Goal: Task Accomplishment & Management: Manage account settings

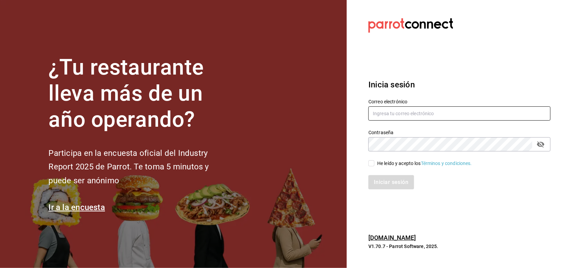
click at [405, 107] on input "text" at bounding box center [460, 113] width 182 height 14
type input "miriam.gomez@vidadeagave.com"
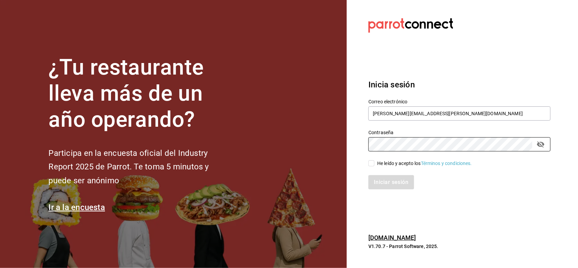
click at [384, 163] on div "He leído y acepto los Términos y condiciones." at bounding box center [424, 163] width 95 height 7
click at [375, 163] on input "He leído y acepto los Términos y condiciones." at bounding box center [372, 163] width 6 height 6
checkbox input "true"
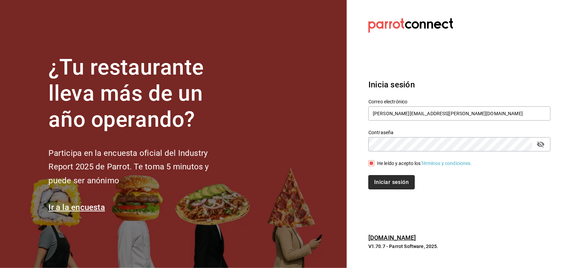
click at [390, 182] on button "Iniciar sesión" at bounding box center [392, 182] width 46 height 14
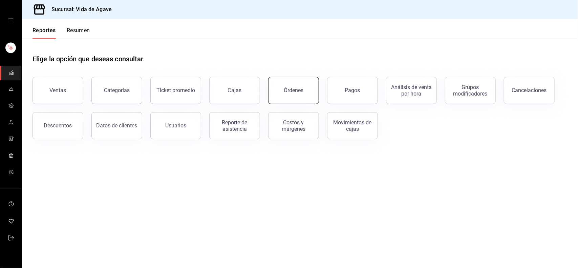
click at [305, 92] on button "Órdenes" at bounding box center [293, 90] width 51 height 27
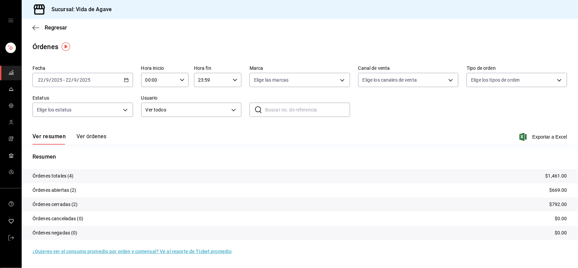
click at [177, 50] on div "Órdenes" at bounding box center [300, 47] width 557 height 10
click at [97, 135] on button "Ver órdenes" at bounding box center [92, 139] width 30 height 12
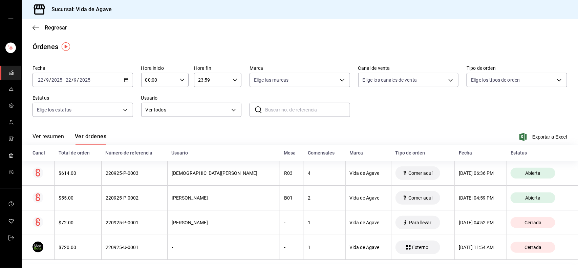
click at [372, 109] on div "Fecha 2025-09-22 22 / 9 / 2025 - 2025-09-22 22 / 9 / 2025 Hora inicio 00:00 Hor…" at bounding box center [300, 94] width 535 height 62
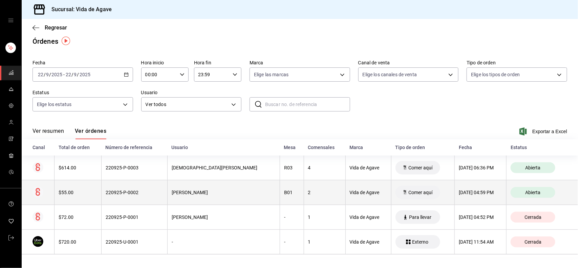
click at [196, 186] on th "[PERSON_NAME]" at bounding box center [223, 192] width 112 height 25
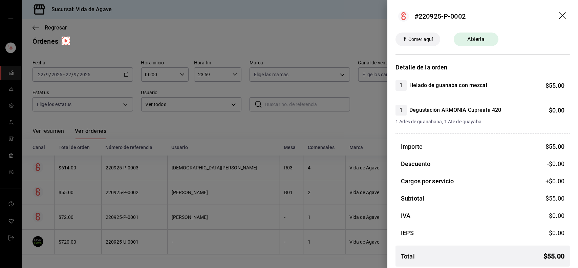
click at [231, 165] on div at bounding box center [289, 134] width 578 height 268
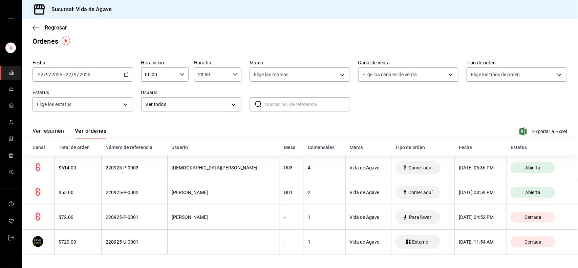
click at [231, 165] on th "[DEMOGRAPHIC_DATA][PERSON_NAME]" at bounding box center [223, 167] width 112 height 25
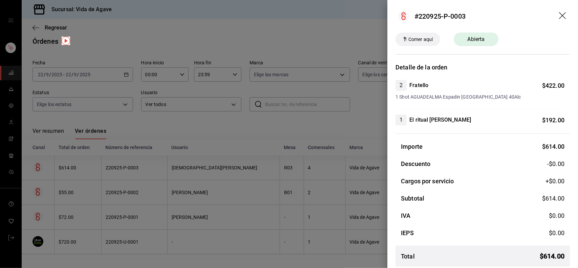
click at [509, 89] on div "2 Fratello $ 422.00" at bounding box center [480, 85] width 169 height 11
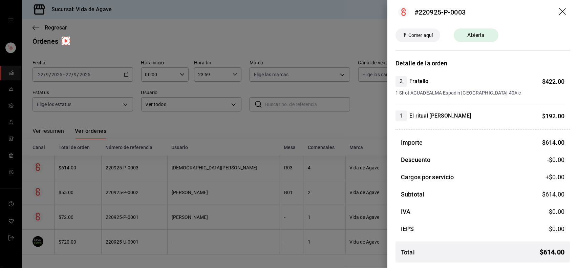
click at [560, 12] on icon "drag" at bounding box center [563, 12] width 8 height 8
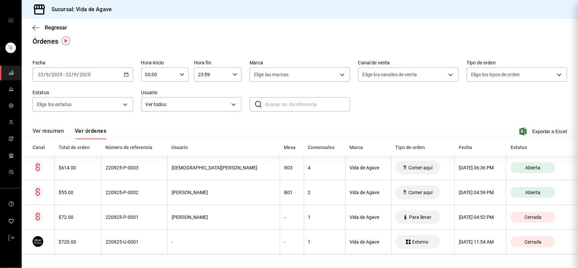
scroll to position [0, 0]
click at [40, 27] on span "Regresar" at bounding box center [50, 27] width 35 height 6
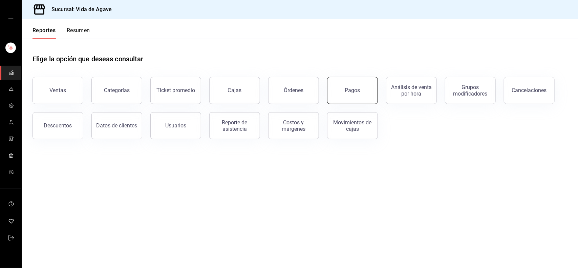
click at [360, 81] on button "Pagos" at bounding box center [352, 90] width 51 height 27
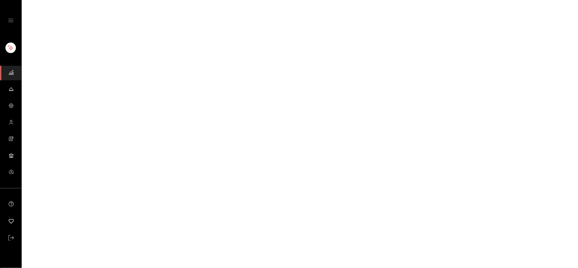
click at [360, 0] on html "GANA 1 MES GRATIS EN TU SUSCRIPCIÓN AQUÍ ¿Recuerdas cómo empezó tu restaurante?…" at bounding box center [289, 0] width 578 height 0
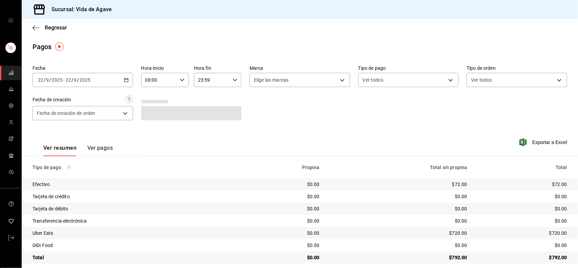
click at [100, 80] on div "[DATE] [DATE] - [DATE] [DATE]" at bounding box center [83, 80] width 101 height 14
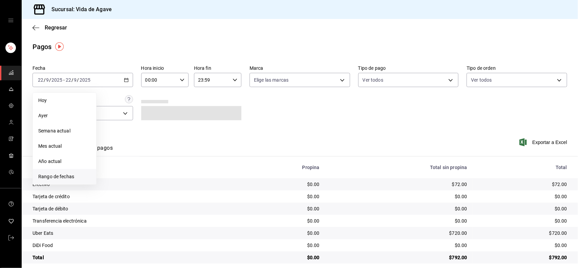
click at [69, 169] on li "Rango de fechas" at bounding box center [64, 176] width 63 height 15
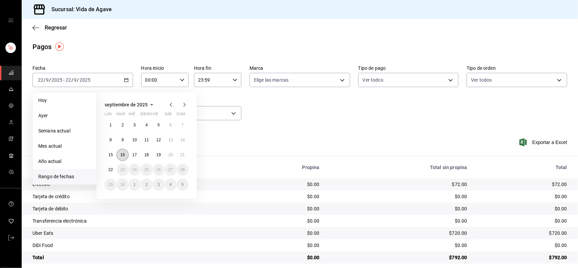
click at [124, 155] on abbr "16" at bounding box center [122, 154] width 4 height 5
click at [113, 168] on button "22" at bounding box center [111, 170] width 12 height 12
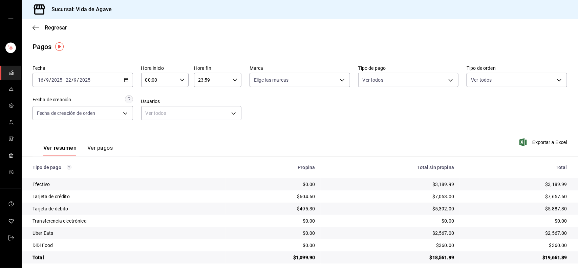
click at [118, 79] on div "2025-09-16 16 / 9 / 2025 - 2025-09-22 22 / 9 / 2025" at bounding box center [83, 80] width 101 height 14
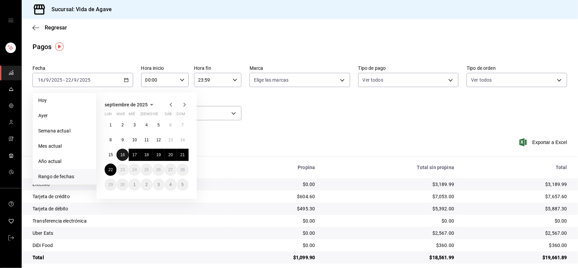
click at [121, 152] on abbr "16" at bounding box center [122, 154] width 4 height 5
click at [186, 156] on button "21" at bounding box center [183, 155] width 12 height 12
click at [186, 156] on hr at bounding box center [300, 156] width 557 height 0
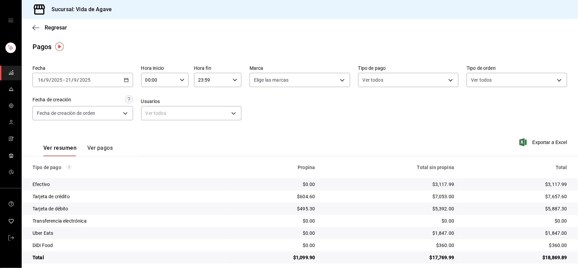
click at [113, 77] on div "2025-09-16 16 / 9 / 2025 - 2025-09-21 21 / 9 / 2025" at bounding box center [83, 80] width 101 height 14
click at [546, 139] on span "Exportar a Excel" at bounding box center [544, 142] width 46 height 8
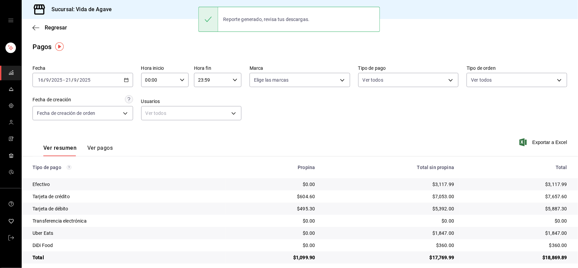
click at [13, 65] on li "mailbox folders" at bounding box center [11, 53] width 16 height 25
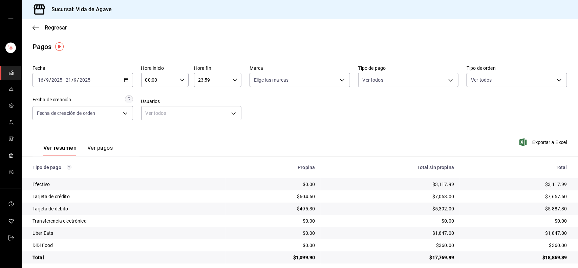
click at [7, 75] on link "mailbox folders" at bounding box center [10, 73] width 21 height 15
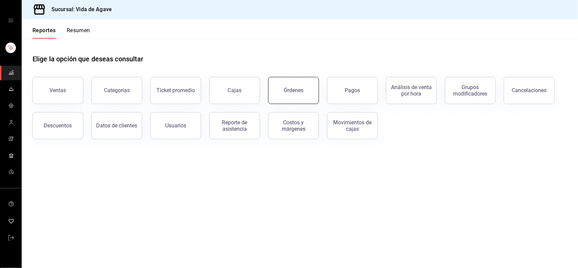
click at [302, 96] on button "Órdenes" at bounding box center [293, 90] width 51 height 27
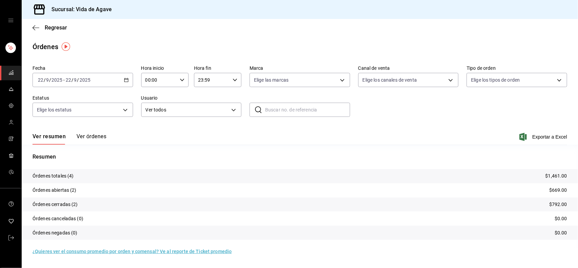
click at [91, 134] on button "Ver órdenes" at bounding box center [92, 139] width 30 height 12
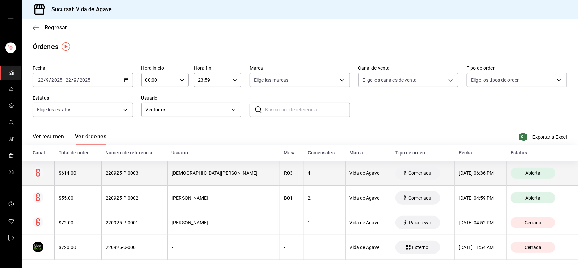
click at [94, 177] on th "$614.00" at bounding box center [78, 173] width 47 height 25
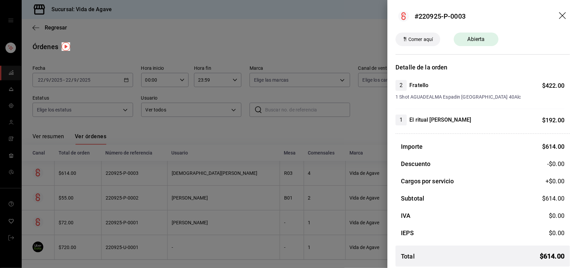
scroll to position [4, 0]
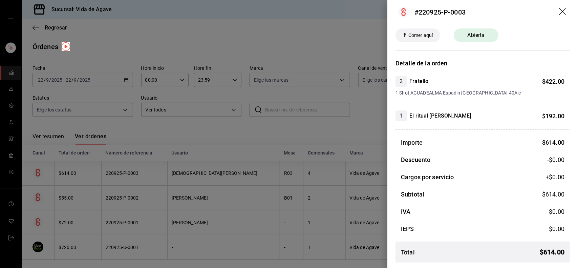
click at [559, 8] on icon "drag" at bounding box center [563, 12] width 8 height 8
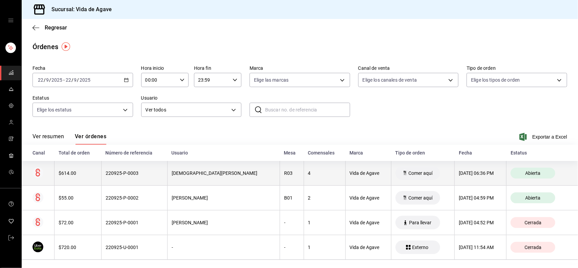
click at [455, 176] on th "22/09/2025 06:36 PM" at bounding box center [481, 173] width 52 height 25
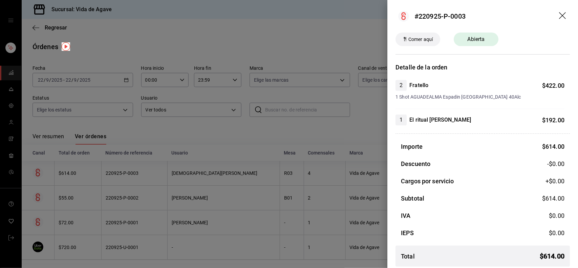
click at [559, 14] on icon "drag" at bounding box center [563, 16] width 8 height 8
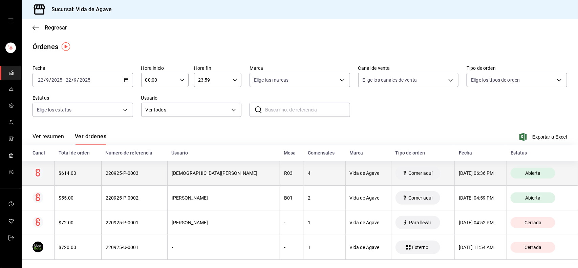
click at [350, 174] on div "Vida de Agave" at bounding box center [368, 172] width 37 height 5
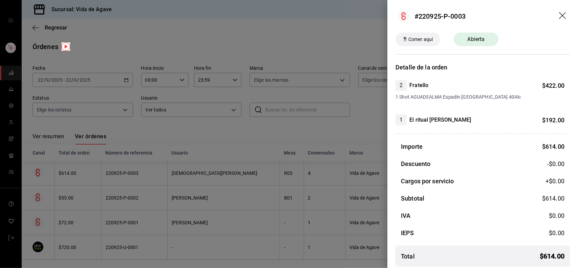
click at [373, 105] on div at bounding box center [289, 134] width 578 height 268
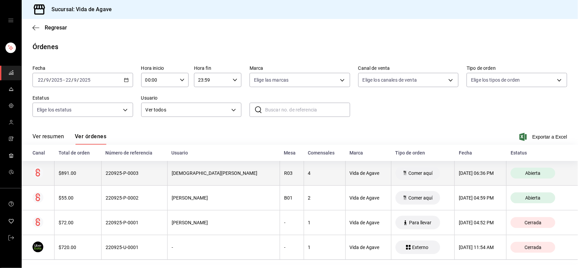
click at [280, 178] on th "R03" at bounding box center [292, 173] width 24 height 25
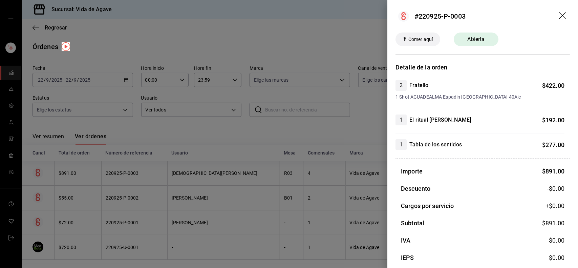
click at [519, 66] on h3 "Detalle de la orden" at bounding box center [483, 67] width 174 height 9
click at [557, 21] on header "#220925-P-0003" at bounding box center [483, 16] width 191 height 33
click at [559, 19] on icon "drag" at bounding box center [563, 16] width 8 height 8
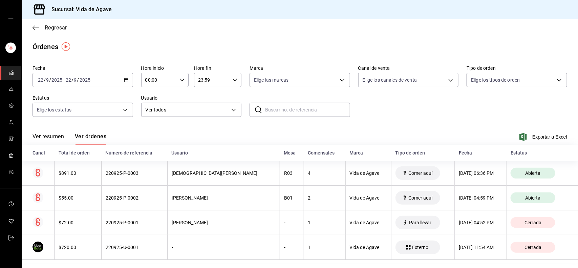
click at [42, 28] on span "Regresar" at bounding box center [50, 27] width 35 height 6
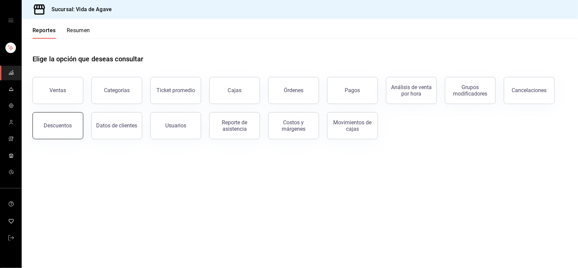
click at [57, 124] on div "Descuentos" at bounding box center [58, 125] width 28 height 6
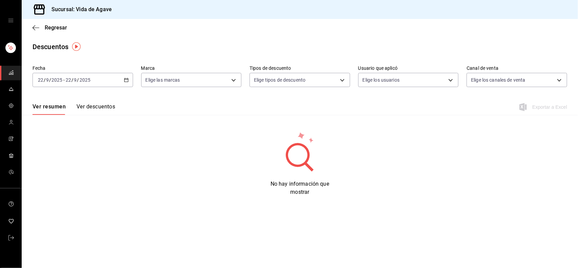
click at [107, 78] on div "2025-09-22 22 / 9 / 2025 - 2025-09-22 22 / 9 / 2025" at bounding box center [83, 80] width 101 height 14
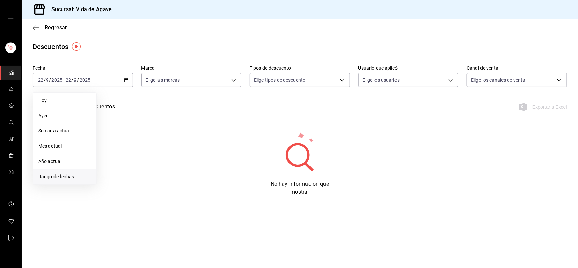
click at [68, 178] on span "Rango de fechas" at bounding box center [64, 176] width 53 height 7
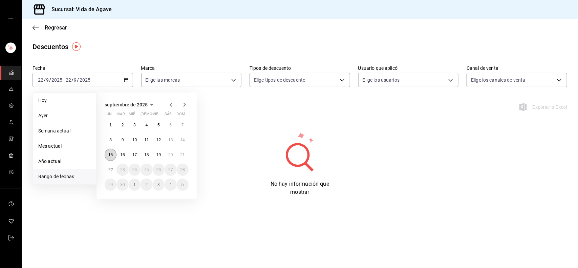
click at [111, 153] on abbr "15" at bounding box center [110, 154] width 4 height 5
click at [173, 158] on button "20" at bounding box center [171, 155] width 12 height 12
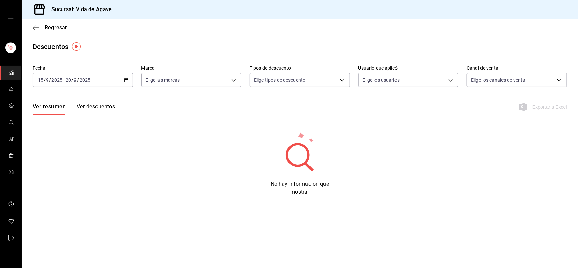
click at [86, 77] on input "2025" at bounding box center [85, 79] width 12 height 5
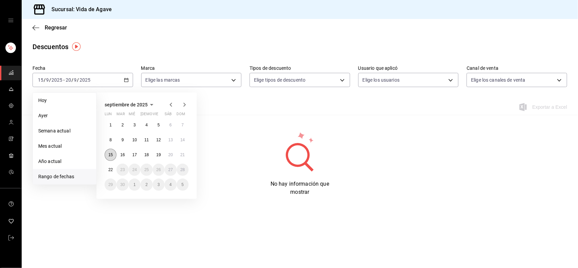
click at [112, 156] on abbr "15" at bounding box center [110, 154] width 4 height 5
click at [182, 150] on button "21" at bounding box center [183, 155] width 12 height 12
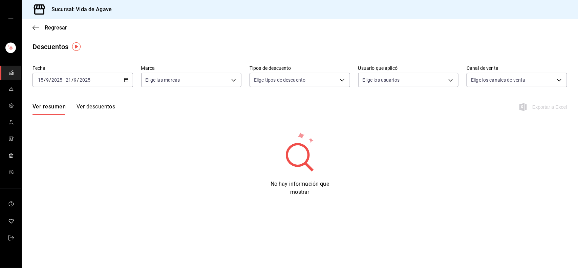
click at [97, 111] on button "Ver descuentos" at bounding box center [96, 109] width 39 height 12
click at [7, 73] on link "mailbox folders" at bounding box center [10, 73] width 21 height 15
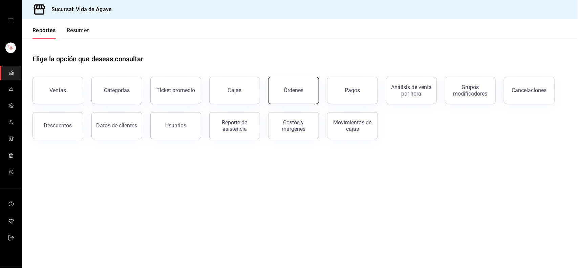
click at [292, 94] on button "Órdenes" at bounding box center [293, 90] width 51 height 27
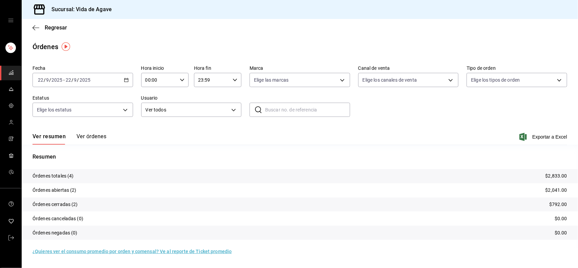
click at [77, 135] on button "Ver órdenes" at bounding box center [92, 139] width 30 height 12
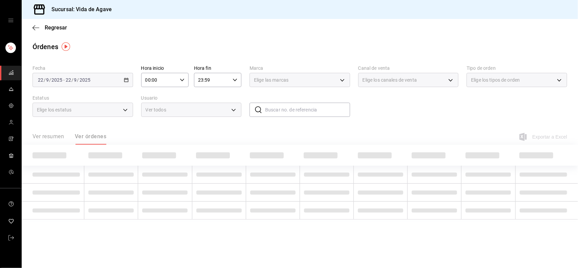
click at [77, 135] on div "Ver resumen Ver órdenes" at bounding box center [70, 139] width 74 height 12
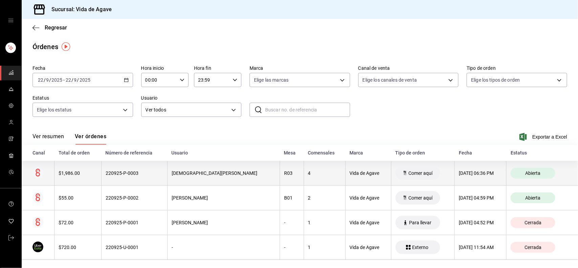
click at [140, 167] on th "220925-P-0003" at bounding box center [134, 173] width 66 height 25
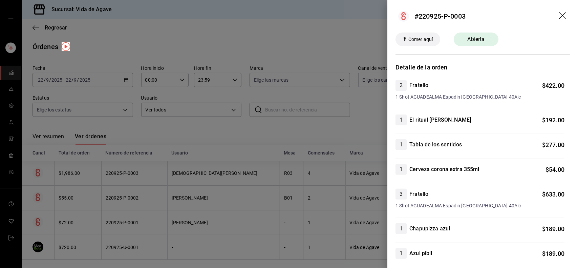
click at [570, 207] on div "Detalle de la orden 2 Fratello $ 422.00 1 Shot AGUADEALMA Espadin Oaxaca 40Alc …" at bounding box center [483, 247] width 191 height 368
click at [559, 15] on icon "drag" at bounding box center [563, 16] width 8 height 8
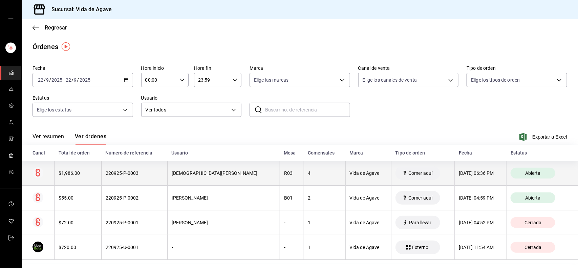
click at [73, 175] on div "$1,986.00" at bounding box center [78, 172] width 39 height 5
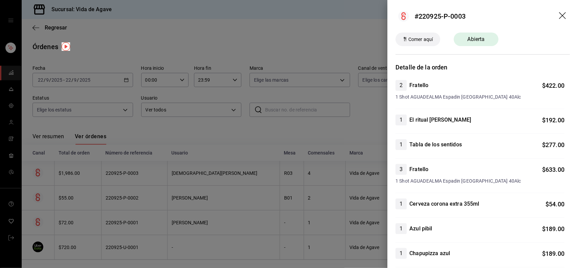
click at [559, 16] on icon "drag" at bounding box center [563, 16] width 8 height 8
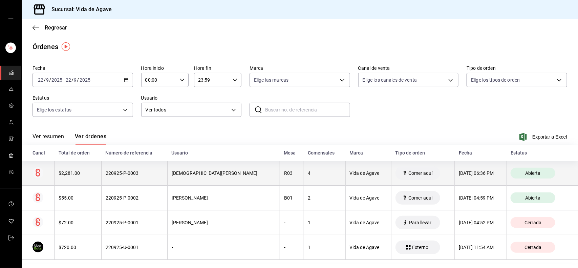
click at [128, 172] on div "220925-P-0003" at bounding box center [135, 172] width 58 height 5
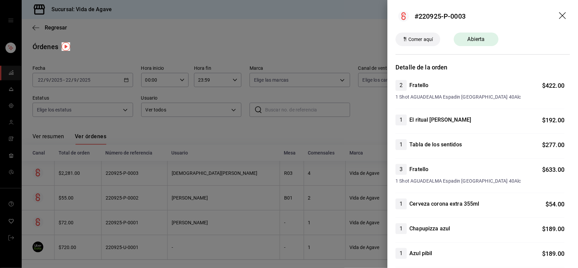
click at [559, 15] on icon "drag" at bounding box center [563, 16] width 8 height 8
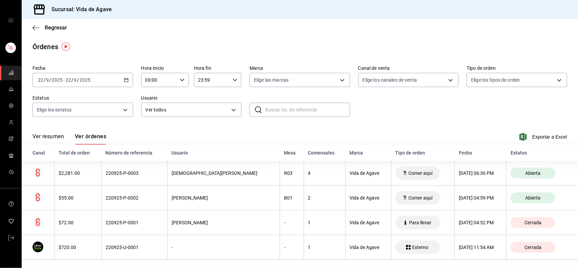
click at [380, 28] on div "Regresar" at bounding box center [300, 27] width 557 height 17
click at [8, 77] on span "mailbox folders" at bounding box center [10, 72] width 5 height 9
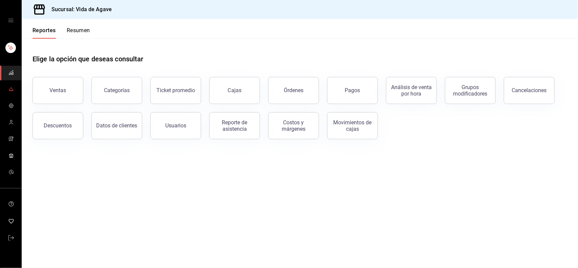
click at [11, 92] on span "mailbox folders" at bounding box center [10, 89] width 5 height 9
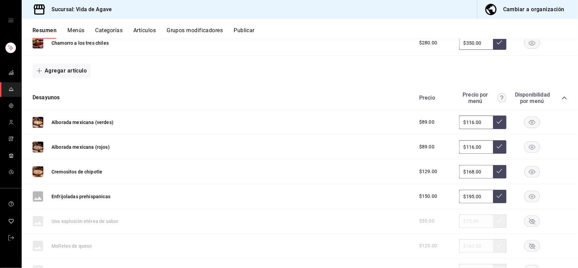
scroll to position [196, 0]
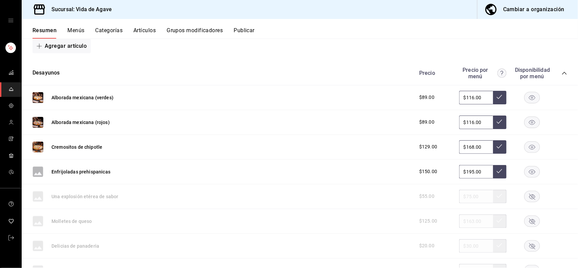
click at [39, 168] on rect at bounding box center [38, 171] width 11 height 11
click at [40, 172] on rect at bounding box center [38, 171] width 11 height 11
click at [148, 30] on button "Artículos" at bounding box center [144, 33] width 22 height 12
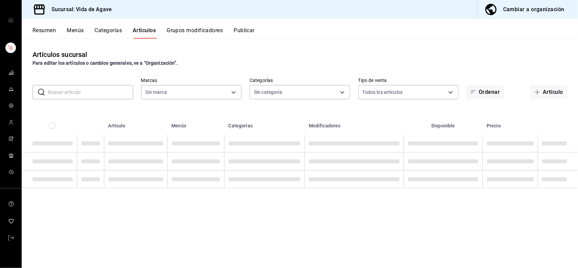
type input "ff43da10-eb43-4a6c-9b53-a479317cfa7e"
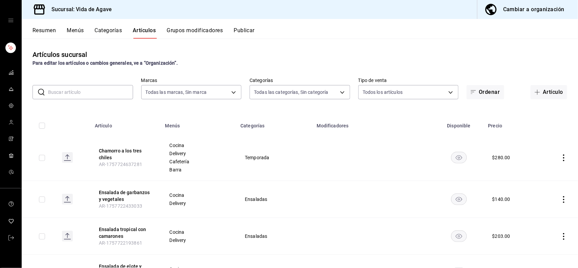
type input "c2fb65bf-0276-4b6a-a1b7-aaaade811108,a5e4aa23-1097-4dca-8a78-e38c2a7d9253,2869d…"
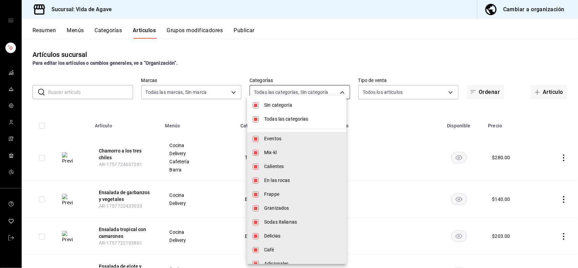
click at [297, 89] on body "Sucursal: Vida de Agave Cambiar a organización Resumen Menús Categorías Artícul…" at bounding box center [289, 134] width 578 height 268
click at [279, 107] on span "Sin categoría" at bounding box center [302, 105] width 77 height 7
checkbox input "false"
click at [277, 120] on span "Todas las categorías" at bounding box center [302, 119] width 77 height 7
checkbox input "false"
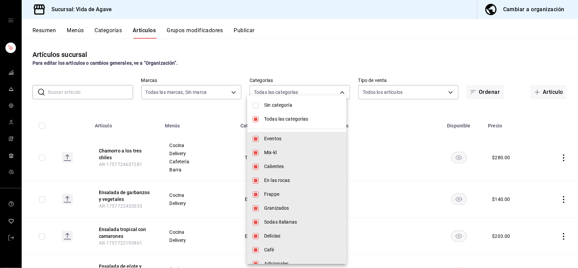
checkbox input "false"
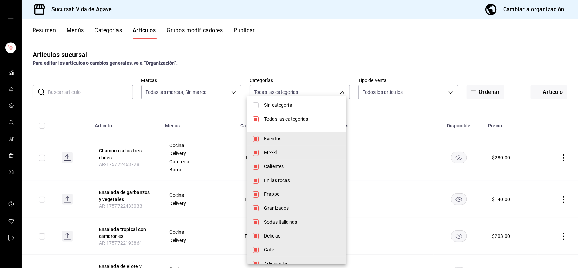
checkbox input "false"
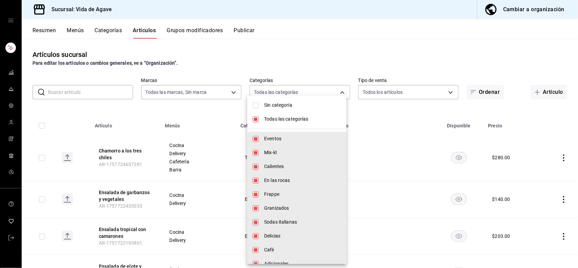
checkbox input "false"
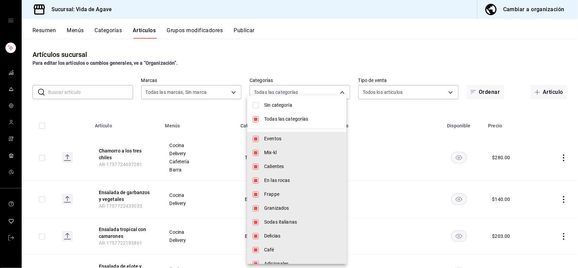
checkbox input "false"
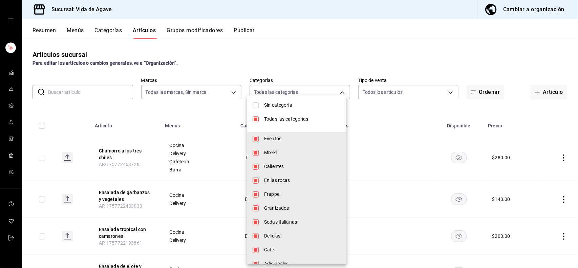
checkbox input "false"
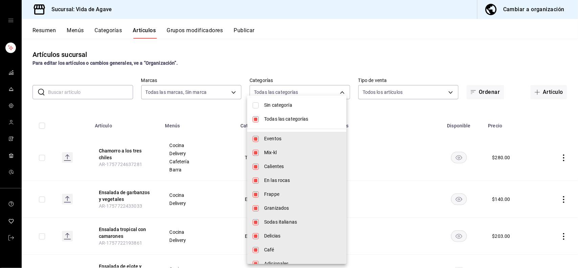
checkbox input "false"
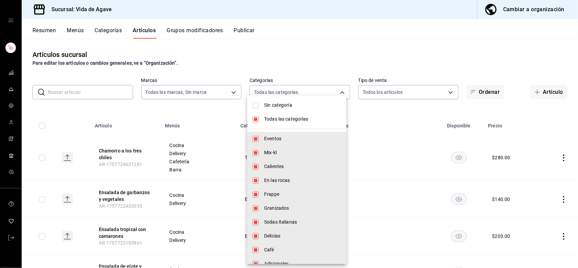
checkbox input "false"
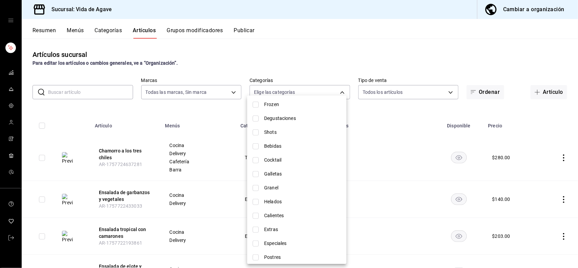
scroll to position [265, 0]
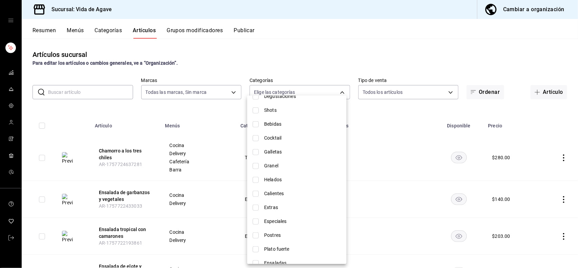
click at [265, 125] on span "Bebidas" at bounding box center [302, 124] width 77 height 7
type input "a7f99fc4-5626-43ff-84ab-4363fccd5905"
checkbox input "true"
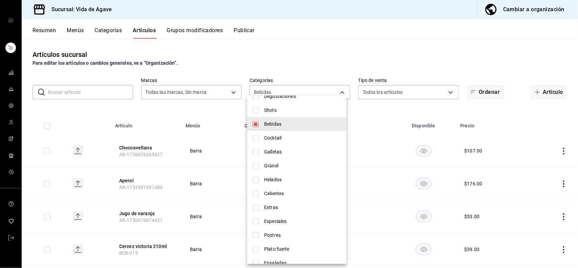
click at [280, 64] on div at bounding box center [289, 134] width 578 height 268
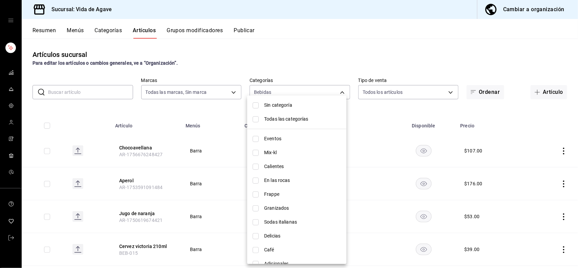
click at [280, 64] on div at bounding box center [289, 134] width 578 height 268
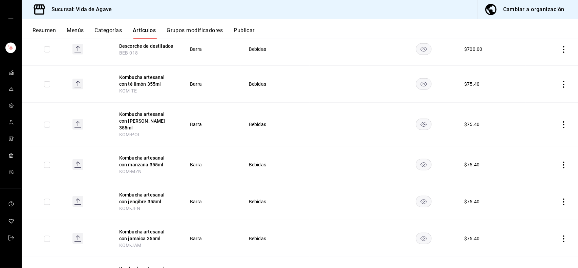
scroll to position [339, 0]
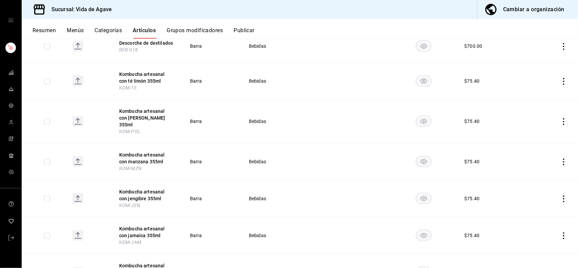
click at [420, 80] on rect "availability-product" at bounding box center [424, 81] width 16 height 11
click at [418, 118] on rect "availability-product" at bounding box center [424, 121] width 16 height 11
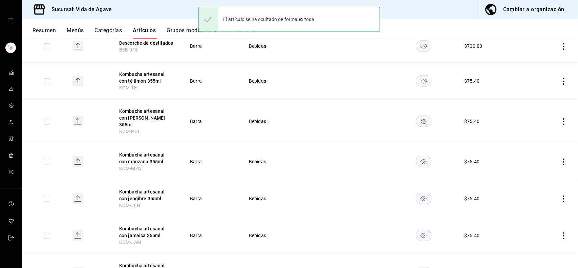
click at [421, 149] on td at bounding box center [423, 161] width 65 height 37
click at [421, 156] on rect "availability-product" at bounding box center [424, 161] width 16 height 11
click at [418, 193] on rect "availability-product" at bounding box center [424, 198] width 16 height 11
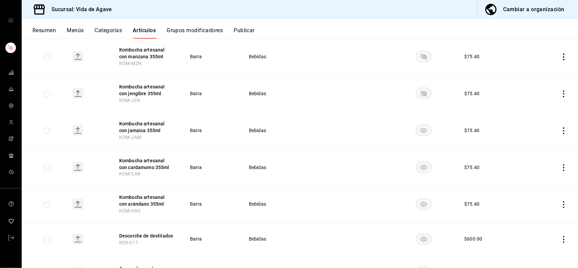
scroll to position [448, 0]
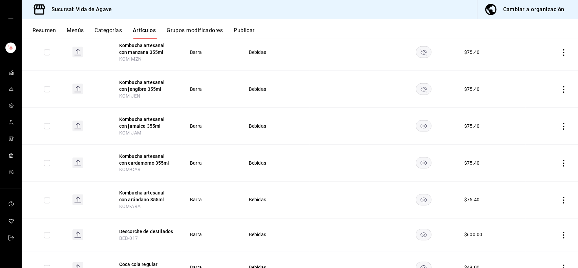
click at [419, 121] on rect "availability-product" at bounding box center [424, 126] width 16 height 11
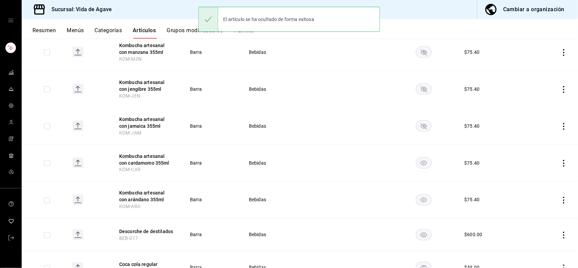
click at [417, 158] on rect "availability-product" at bounding box center [424, 163] width 16 height 11
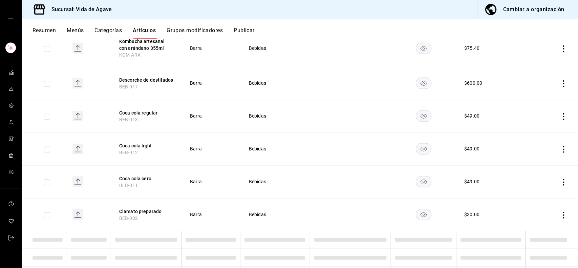
scroll to position [603, 0]
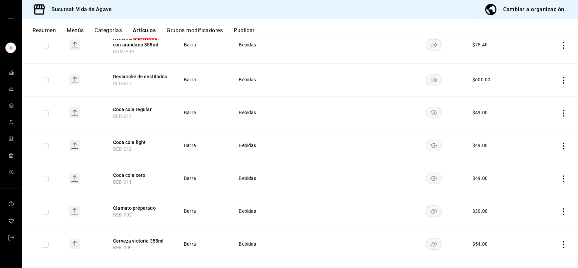
click at [74, 107] on rect at bounding box center [74, 112] width 11 height 11
click at [76, 109] on rect at bounding box center [74, 112] width 11 height 11
click at [74, 173] on rect at bounding box center [74, 178] width 11 height 11
drag, startPoint x: 131, startPoint y: 104, endPoint x: 126, endPoint y: 107, distance: 6.1
click at [126, 107] on button "Coca cola regular" at bounding box center [140, 109] width 54 height 7
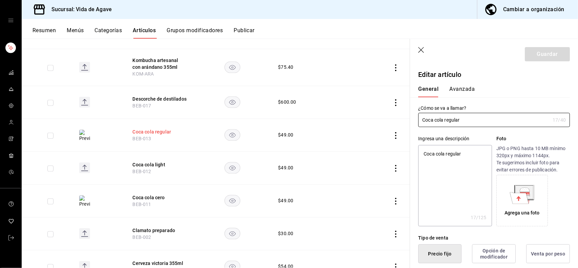
type textarea "x"
type input "$49.00"
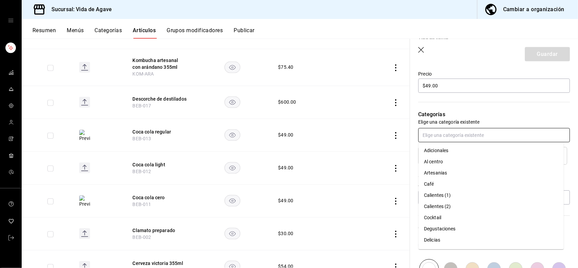
click at [479, 136] on input "text" at bounding box center [494, 135] width 152 height 14
type input "d"
click at [420, 49] on icon "button" at bounding box center [421, 50] width 6 height 6
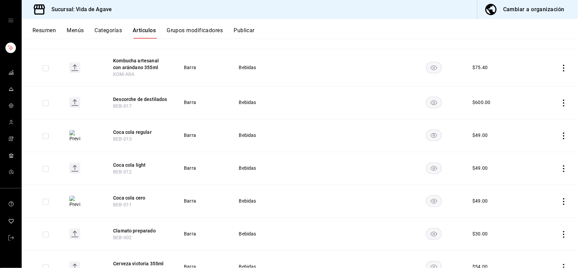
click at [428, 62] on rect "availability-product" at bounding box center [434, 67] width 16 height 11
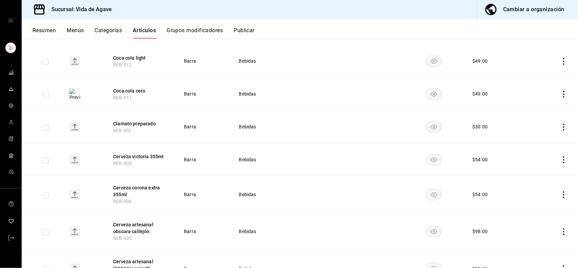
scroll to position [694, 0]
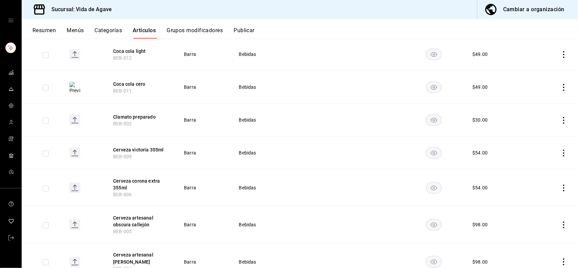
click at [426, 185] on rect "availability-product" at bounding box center [434, 187] width 16 height 11
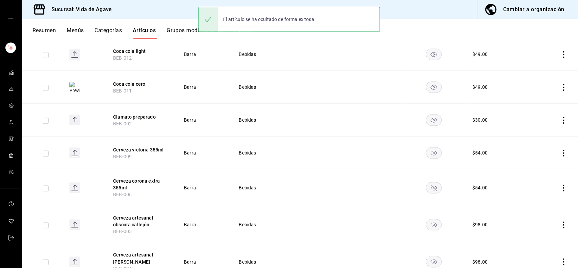
click at [426, 185] on rect "availability-product" at bounding box center [434, 187] width 16 height 11
click at [434, 219] on rect "availability-product" at bounding box center [434, 224] width 16 height 11
click at [432, 256] on rect "availability-product" at bounding box center [434, 261] width 16 height 11
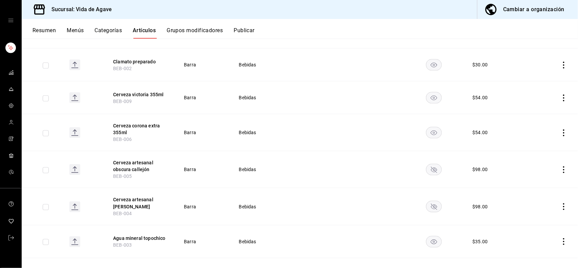
scroll to position [788, 0]
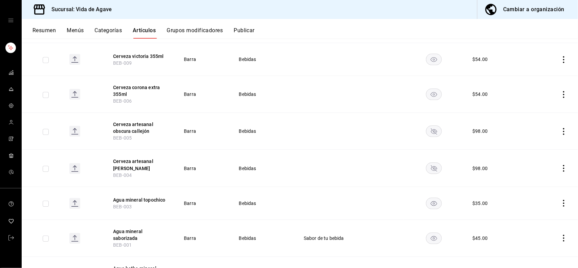
click at [426, 197] on rect "availability-product" at bounding box center [434, 202] width 16 height 11
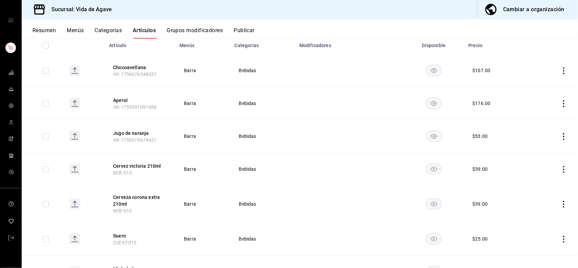
scroll to position [51, 0]
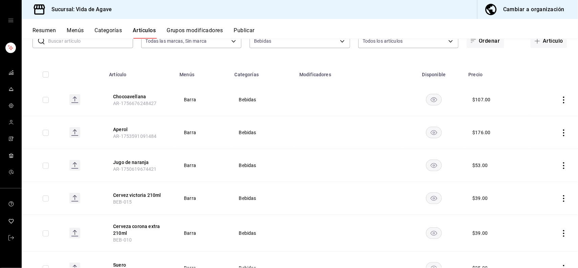
click at [432, 196] on rect "availability-product" at bounding box center [434, 197] width 16 height 11
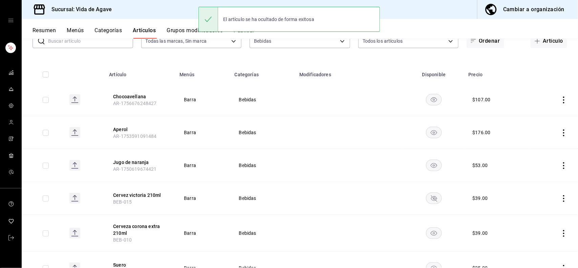
click at [431, 235] on rect "availability-product" at bounding box center [434, 232] width 16 height 11
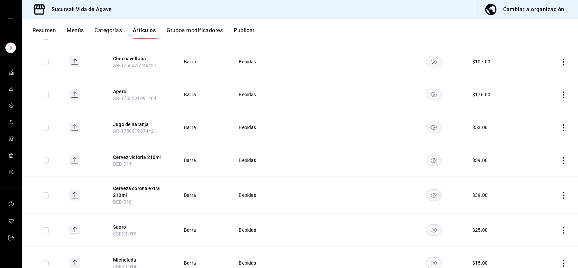
scroll to position [0, 0]
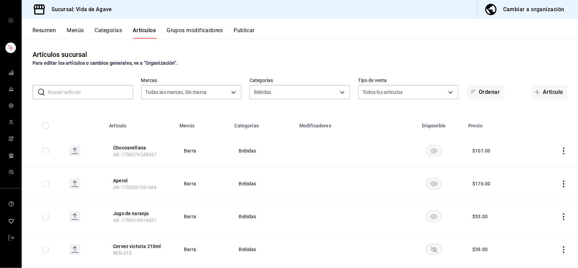
click at [238, 65] on div "Para editar los artículos o cambios generales, ve a “Organización”." at bounding box center [300, 63] width 535 height 7
click at [431, 184] on icon "availability-product" at bounding box center [434, 184] width 6 height 5
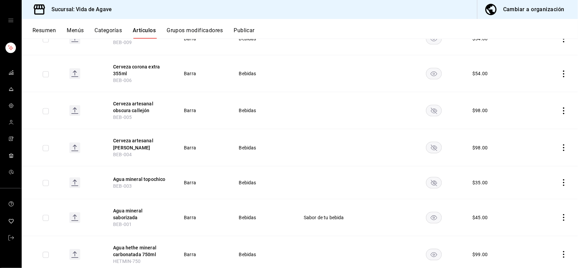
scroll to position [830, 0]
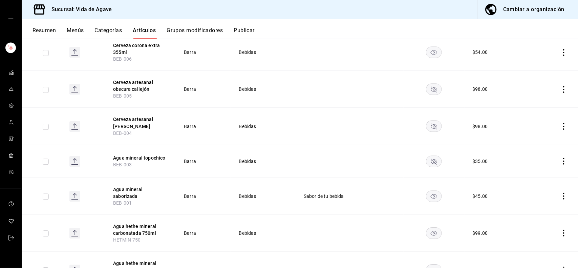
click at [113, 33] on button "Categorías" at bounding box center [108, 33] width 27 height 12
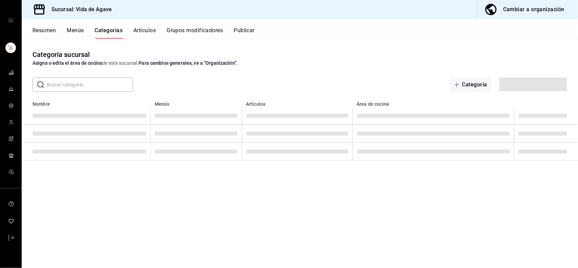
click at [79, 27] on button "Menús" at bounding box center [75, 33] width 17 height 12
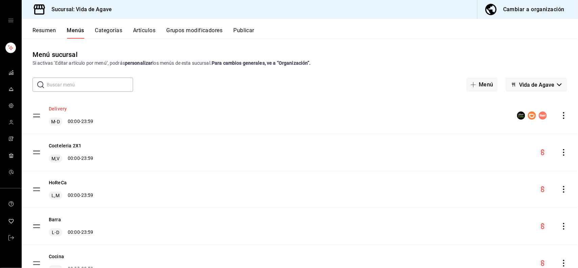
click at [60, 109] on button "Delivery" at bounding box center [58, 108] width 18 height 7
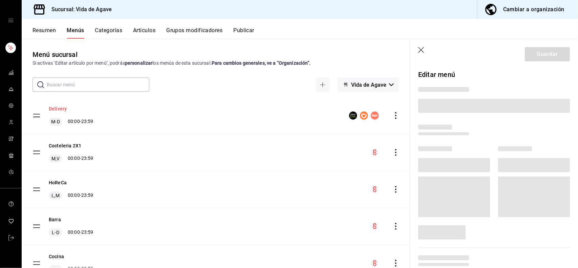
click at [60, 109] on button "Delivery" at bounding box center [58, 108] width 18 height 7
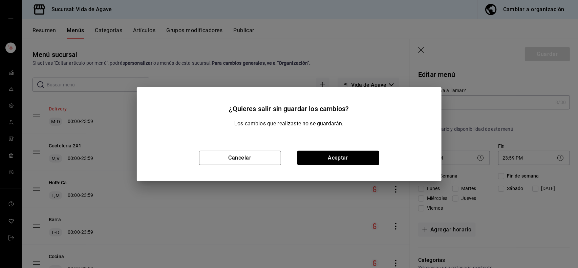
checkbox input "true"
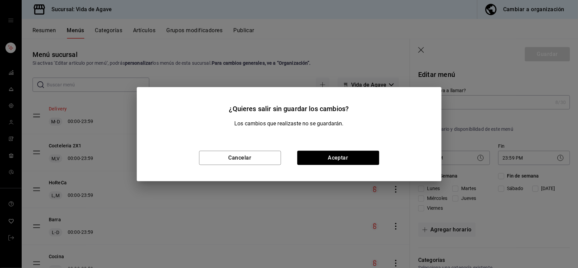
checkbox input "true"
click at [254, 163] on button "Cancelar" at bounding box center [240, 158] width 82 height 14
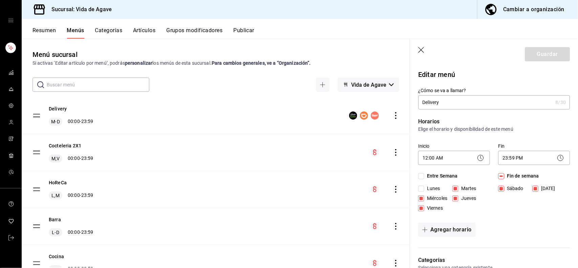
scroll to position [200, 0]
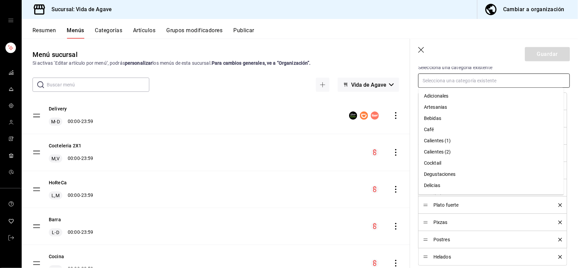
click at [502, 82] on input "text" at bounding box center [494, 81] width 152 height 14
click at [433, 117] on li "Bebidas" at bounding box center [491, 118] width 145 height 11
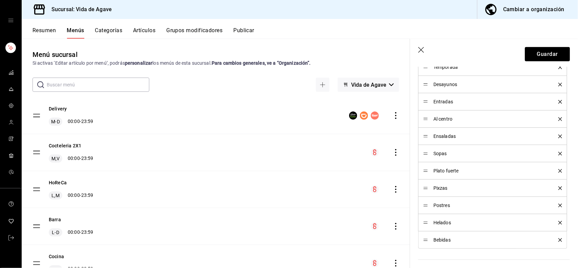
scroll to position [239, 0]
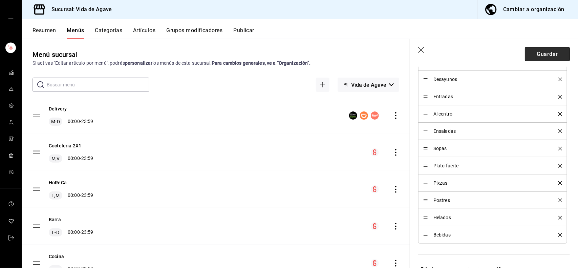
click at [538, 53] on button "Guardar" at bounding box center [547, 54] width 45 height 14
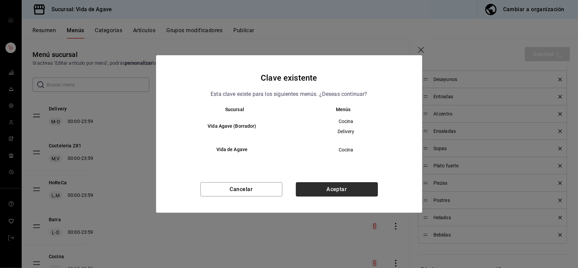
click at [339, 193] on button "Aceptar" at bounding box center [337, 189] width 82 height 14
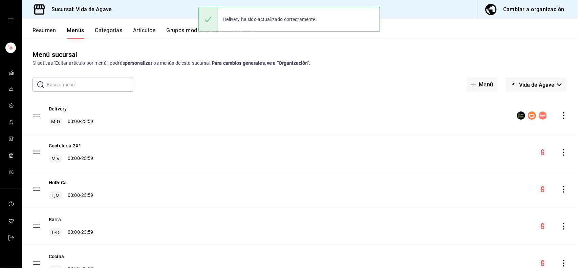
click at [48, 29] on button "Resumen" at bounding box center [44, 33] width 23 height 12
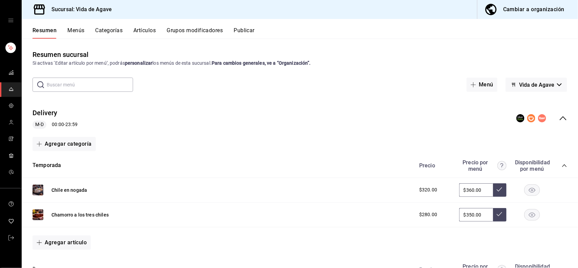
click at [562, 165] on icon "collapse-category-row" at bounding box center [564, 165] width 5 height 5
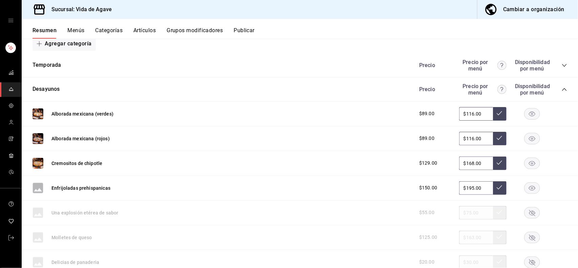
scroll to position [107, 0]
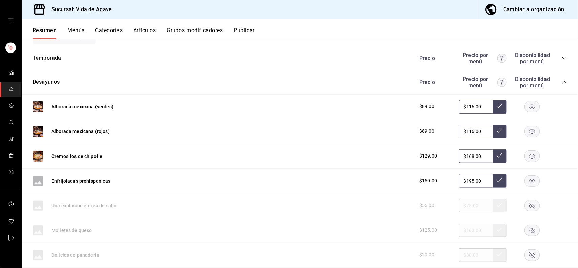
click at [525, 182] on rect "button" at bounding box center [533, 180] width 16 height 11
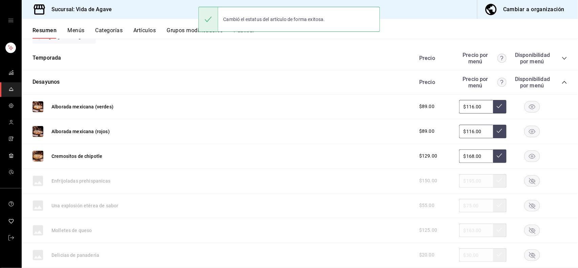
click at [562, 82] on icon "collapse-category-row" at bounding box center [564, 82] width 5 height 5
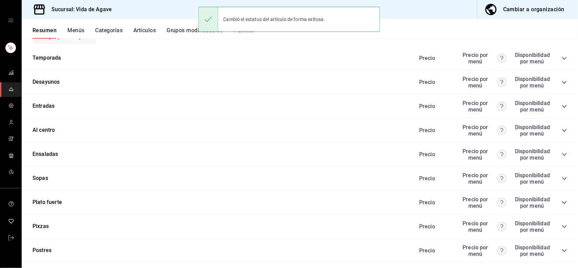
click at [564, 108] on div "Entradas Precio Precio por menú Disponibilidad por menú" at bounding box center [300, 107] width 557 height 24
click at [562, 106] on icon "collapse-category-row" at bounding box center [564, 106] width 5 height 5
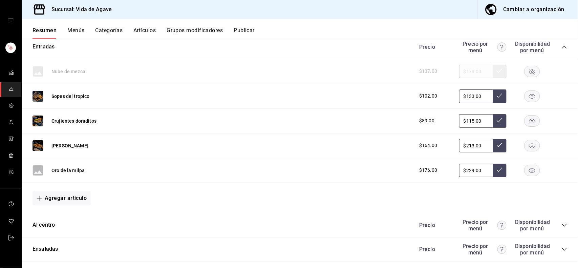
scroll to position [192, 0]
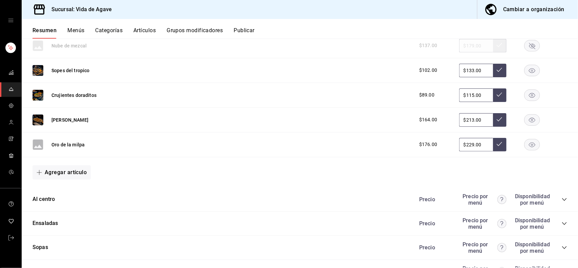
click at [529, 144] on icon "button" at bounding box center [532, 144] width 6 height 5
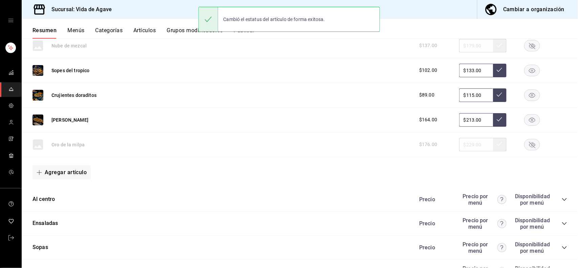
click at [555, 200] on div "Precio Precio por menú Disponibilidad por menú" at bounding box center [490, 199] width 155 height 13
click at [562, 198] on icon "collapse-category-row" at bounding box center [564, 199] width 5 height 5
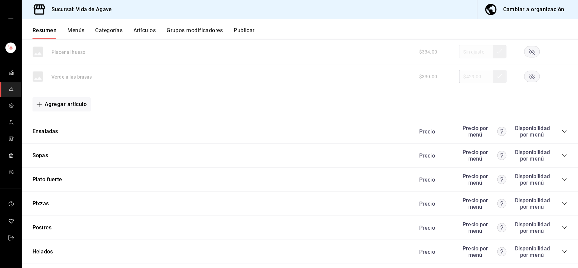
scroll to position [499, 0]
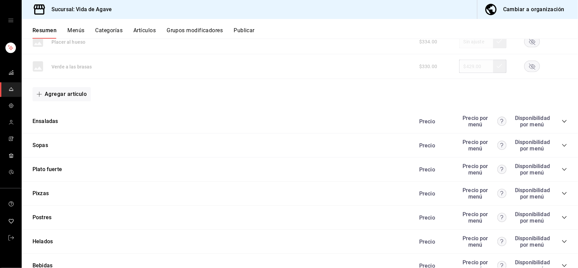
click at [562, 119] on icon "collapse-category-row" at bounding box center [564, 121] width 5 height 5
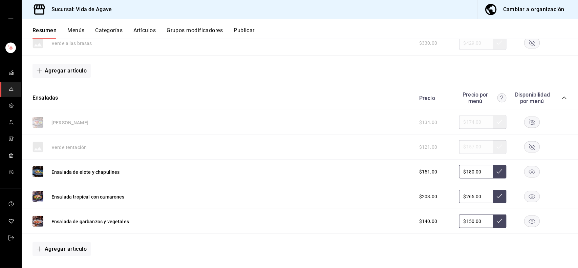
scroll to position [524, 0]
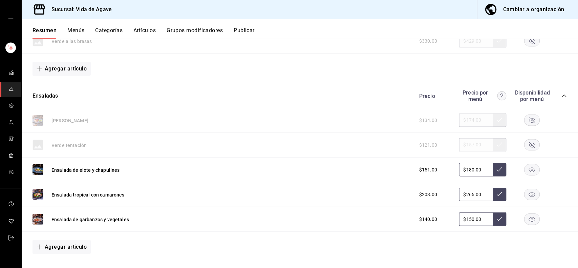
click at [529, 121] on rect "button" at bounding box center [533, 120] width 16 height 11
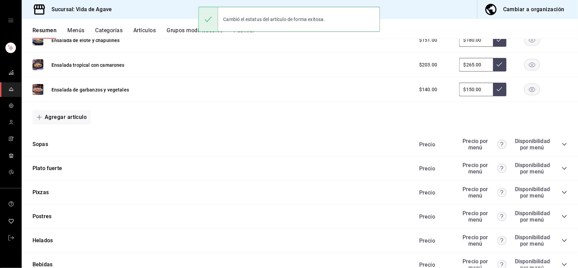
scroll to position [666, 0]
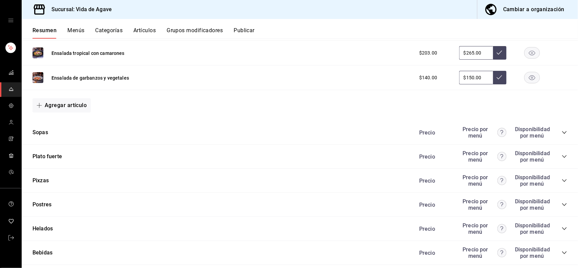
click at [562, 134] on icon "collapse-category-row" at bounding box center [564, 132] width 5 height 5
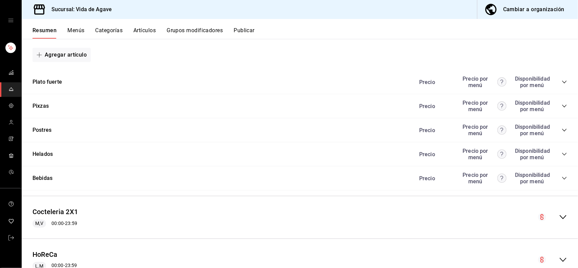
scroll to position [853, 0]
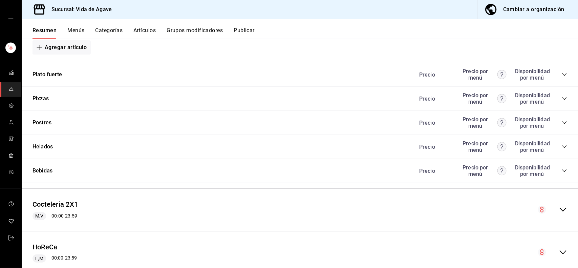
click at [562, 77] on icon "collapse-category-row" at bounding box center [564, 74] width 5 height 5
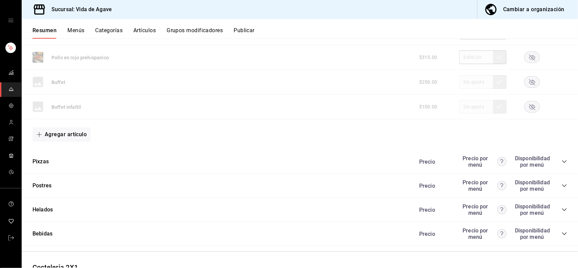
scroll to position [1199, 0]
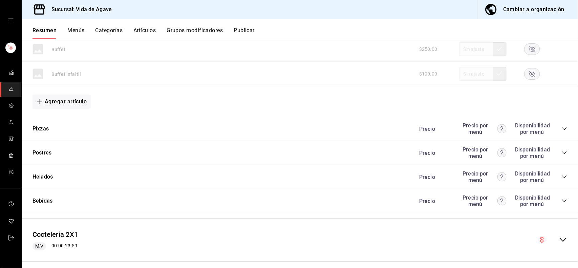
click at [562, 131] on icon "collapse-category-row" at bounding box center [564, 128] width 5 height 5
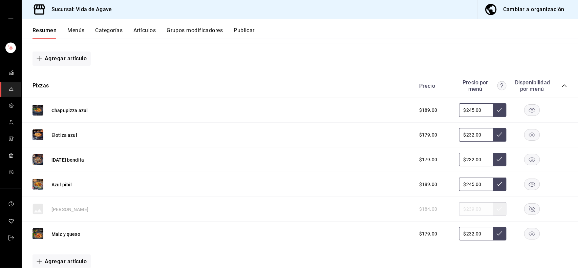
scroll to position [1253, 0]
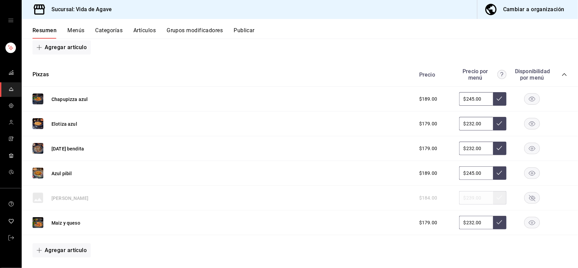
click at [560, 72] on div "Precio Precio por menú Disponibilidad por menú" at bounding box center [490, 74] width 155 height 13
click at [562, 76] on icon "collapse-category-row" at bounding box center [564, 74] width 5 height 5
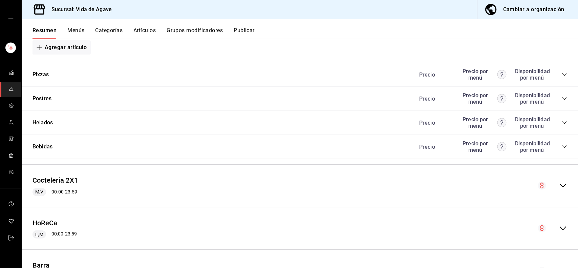
click at [556, 97] on div "Precio Precio por menú Disponibilidad por menú" at bounding box center [490, 98] width 155 height 13
click at [562, 101] on icon "collapse-category-row" at bounding box center [564, 98] width 5 height 5
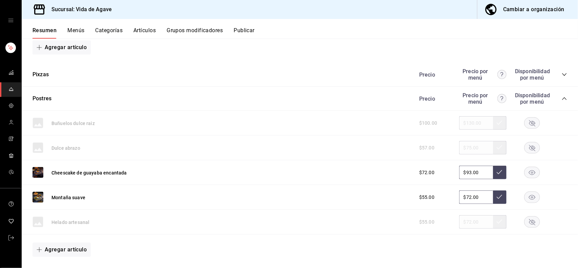
click at [562, 101] on icon "collapse-category-row" at bounding box center [564, 98] width 5 height 5
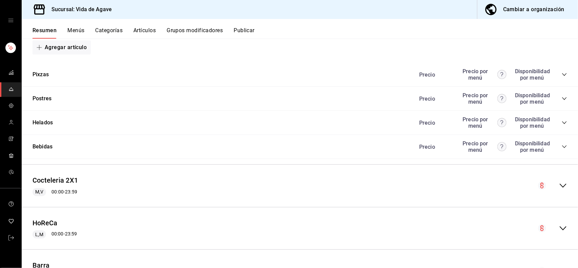
click at [562, 121] on icon "collapse-category-row" at bounding box center [564, 122] width 5 height 5
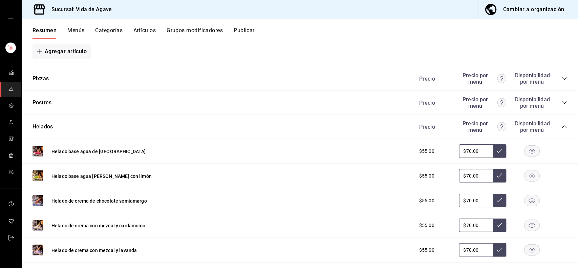
scroll to position [1242, 0]
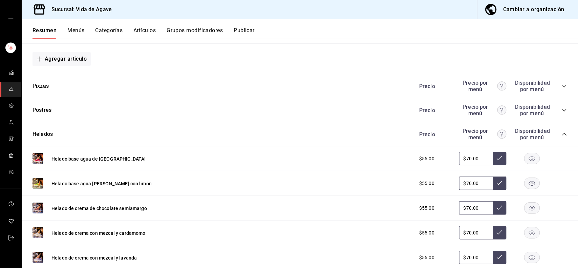
click at [562, 134] on icon "collapse-category-row" at bounding box center [564, 133] width 5 height 5
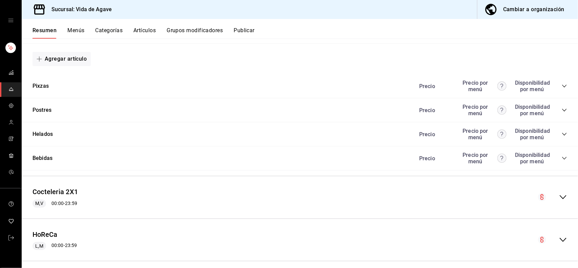
click at [562, 158] on icon "collapse-category-row" at bounding box center [564, 157] width 5 height 5
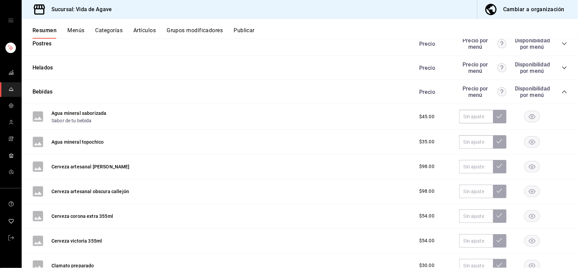
scroll to position [1318, 0]
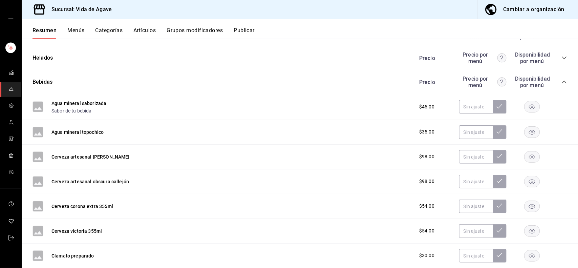
click at [528, 104] on rect "button" at bounding box center [533, 106] width 16 height 11
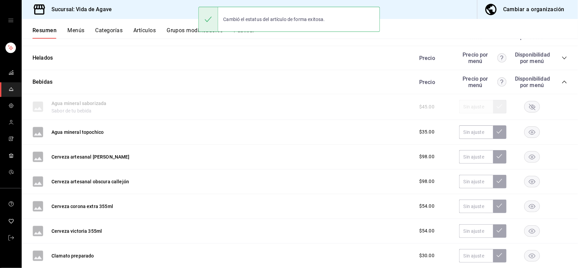
click at [528, 134] on rect "button" at bounding box center [533, 131] width 16 height 11
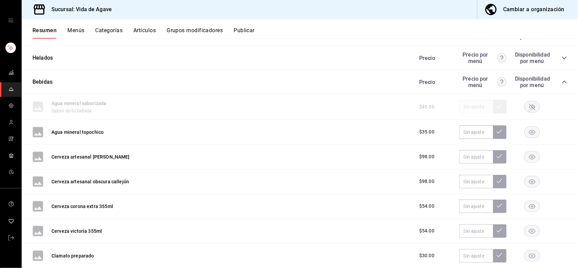
click at [525, 158] on rect "button" at bounding box center [533, 156] width 16 height 11
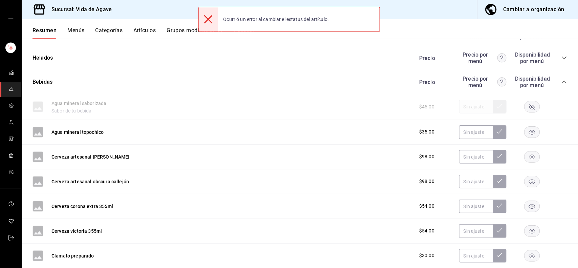
click at [527, 155] on rect "button" at bounding box center [533, 156] width 16 height 11
click at [527, 135] on rect "button" at bounding box center [533, 131] width 16 height 11
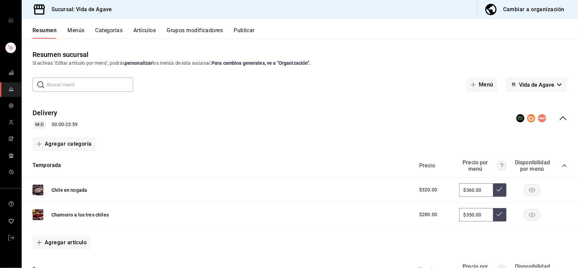
click at [562, 165] on icon "collapse-category-row" at bounding box center [564, 165] width 5 height 5
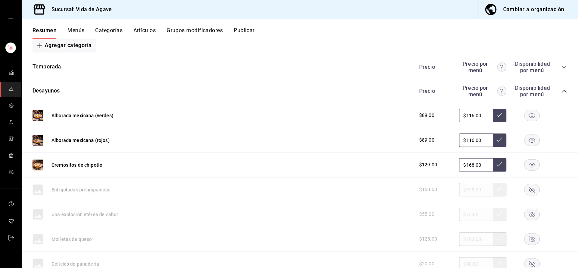
scroll to position [100, 0]
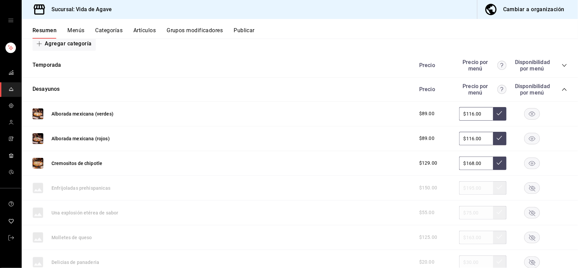
click at [554, 85] on div "Precio Precio por menú Disponibilidad por menú" at bounding box center [490, 89] width 155 height 13
click at [562, 87] on span "collapse-category-row" at bounding box center [564, 89] width 5 height 5
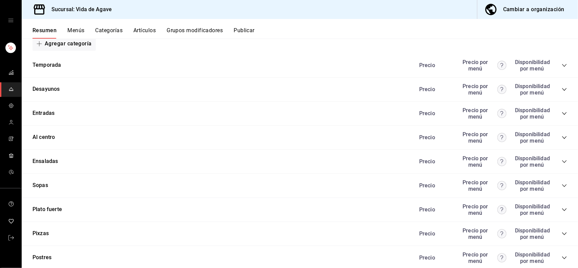
click at [569, 136] on div "Al centro Precio Precio por menú Disponibilidad por menú" at bounding box center [300, 138] width 557 height 24
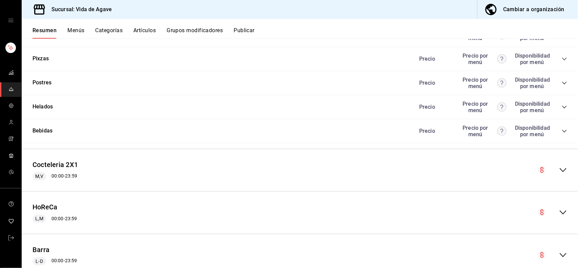
scroll to position [278, 0]
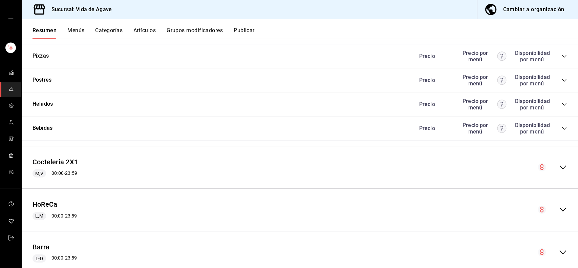
click at [562, 128] on icon "collapse-category-row" at bounding box center [564, 128] width 5 height 5
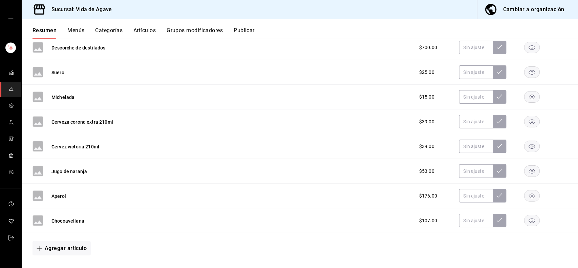
scroll to position [900, 0]
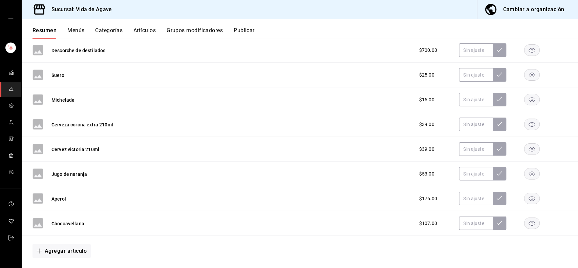
click at [529, 220] on rect "button" at bounding box center [533, 223] width 16 height 11
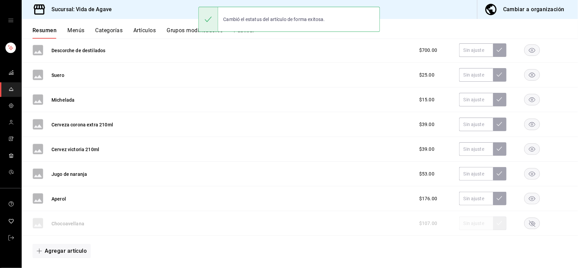
click at [527, 202] on rect "button" at bounding box center [533, 198] width 16 height 11
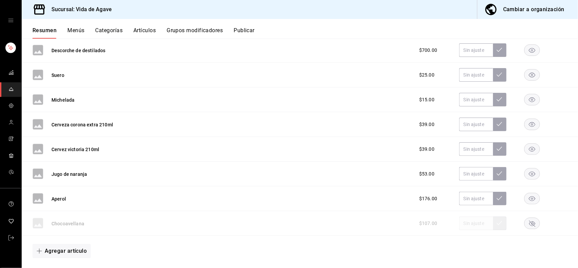
click at [527, 171] on rect "button" at bounding box center [533, 173] width 16 height 11
click at [527, 149] on rect "button" at bounding box center [533, 149] width 16 height 11
click at [529, 199] on icon "button" at bounding box center [532, 198] width 6 height 5
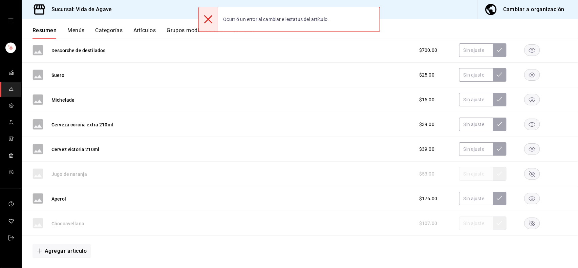
click at [525, 121] on rect "button" at bounding box center [533, 124] width 16 height 11
click at [529, 99] on icon "button" at bounding box center [532, 100] width 6 height 5
click at [527, 75] on rect "button" at bounding box center [533, 74] width 16 height 11
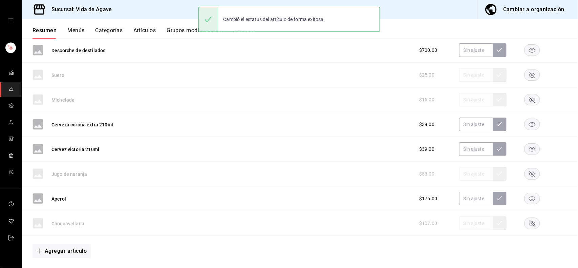
click at [525, 50] on rect "button" at bounding box center [533, 50] width 16 height 11
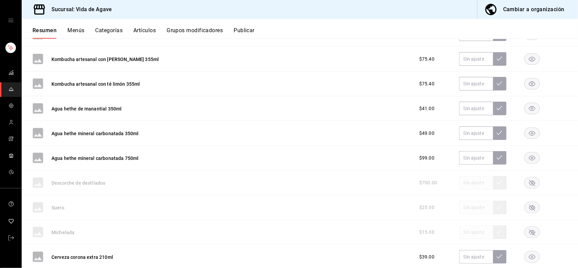
scroll to position [765, 0]
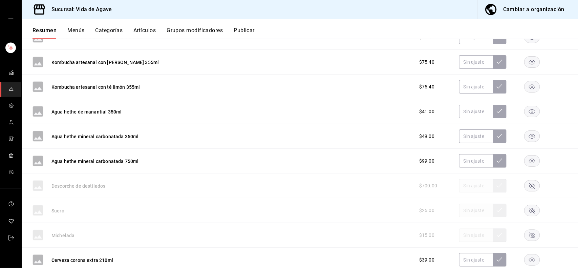
click at [525, 88] on rect "button" at bounding box center [533, 86] width 16 height 11
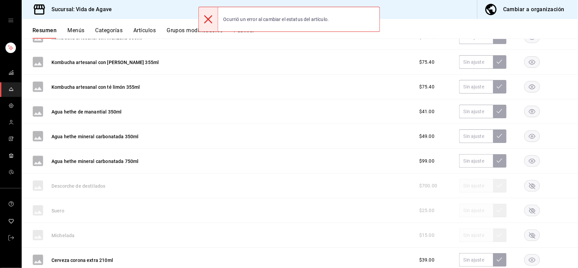
click at [526, 107] on rect "button" at bounding box center [533, 111] width 16 height 11
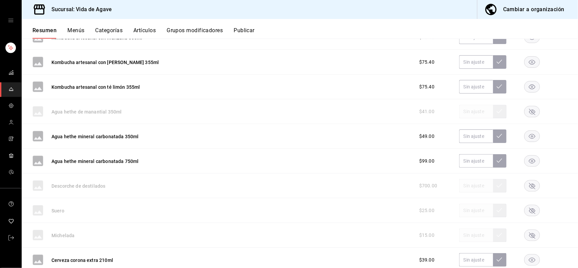
click at [528, 137] on rect "button" at bounding box center [533, 136] width 16 height 11
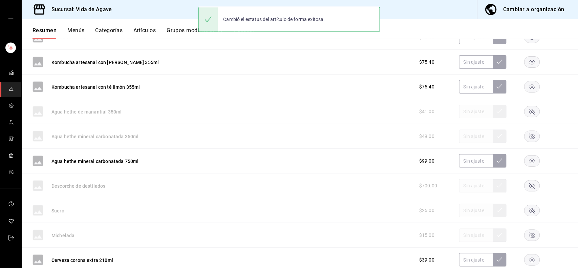
click at [526, 159] on rect "button" at bounding box center [533, 160] width 16 height 11
click at [525, 85] on rect "button" at bounding box center [533, 86] width 16 height 11
click at [527, 63] on rect "button" at bounding box center [533, 62] width 16 height 11
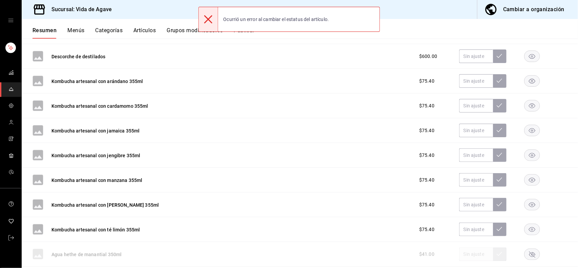
scroll to position [605, 0]
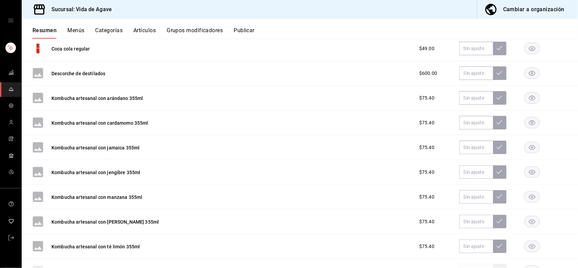
click at [525, 100] on rect "button" at bounding box center [533, 97] width 16 height 11
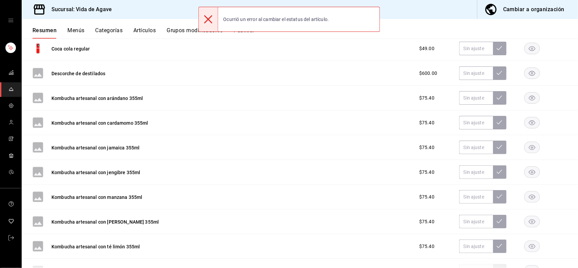
click at [525, 74] on rect "button" at bounding box center [533, 73] width 16 height 11
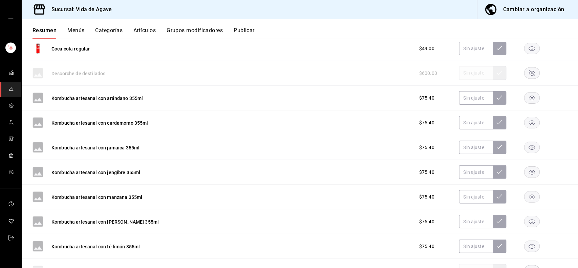
click at [525, 124] on rect "button" at bounding box center [533, 122] width 16 height 11
click at [525, 148] on rect "button" at bounding box center [533, 147] width 16 height 11
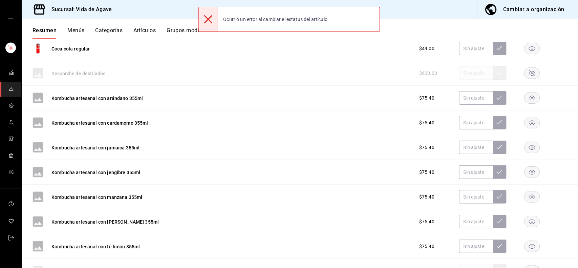
click at [529, 173] on icon "button" at bounding box center [532, 172] width 6 height 5
click at [527, 195] on rect "button" at bounding box center [533, 196] width 16 height 11
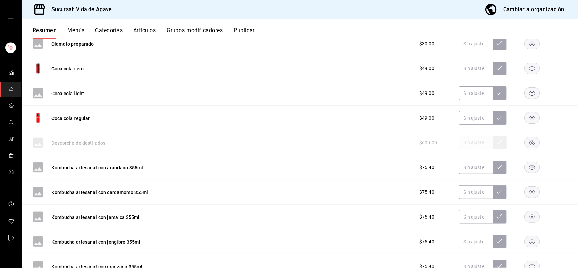
scroll to position [528, 0]
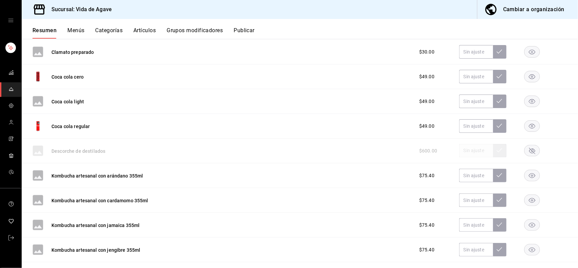
click at [530, 99] on rect "button" at bounding box center [533, 101] width 16 height 11
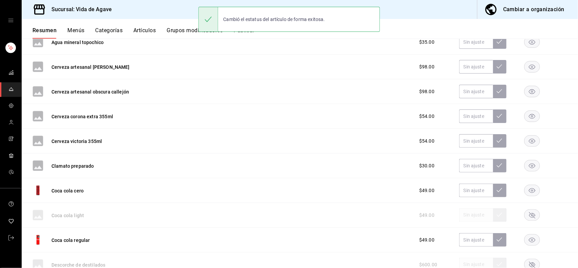
scroll to position [405, 0]
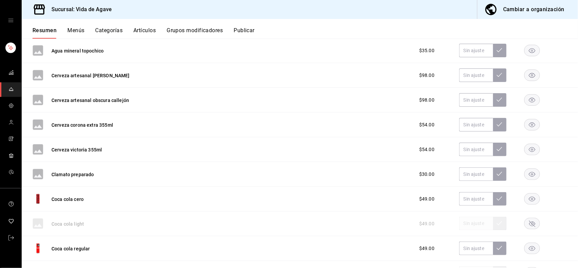
click at [525, 71] on rect "button" at bounding box center [533, 75] width 16 height 11
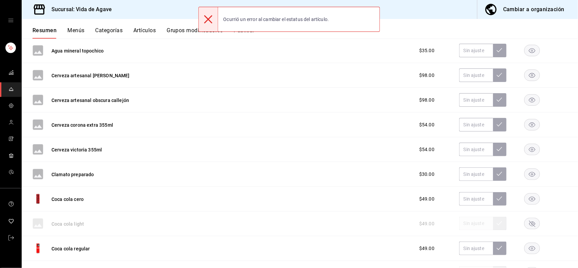
click at [526, 102] on rect "button" at bounding box center [533, 100] width 16 height 11
click at [142, 33] on button "Artículos" at bounding box center [144, 33] width 22 height 12
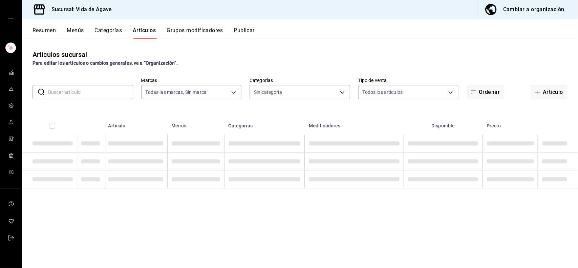
type input "ff43da10-eb43-4a6c-9b53-a479317cfa7e"
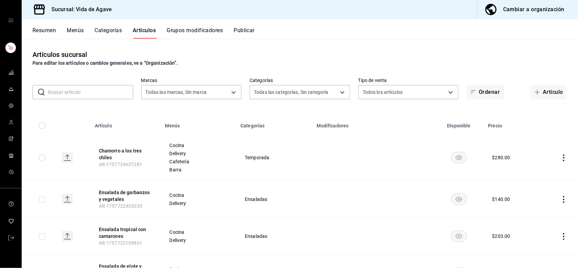
type input "c2fb65bf-0276-4b6a-a1b7-aaaade811108,a5e4aa23-1097-4dca-8a78-e38c2a7d9253,2869d…"
click at [317, 87] on body "Sucursal: Vida de Agave Cambiar a organización Resumen Menús Categorías Artícul…" at bounding box center [289, 134] width 578 height 268
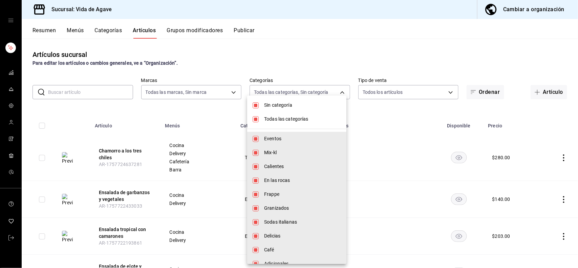
click at [283, 103] on span "Sin categoría" at bounding box center [302, 105] width 77 height 7
checkbox input "false"
click at [269, 119] on span "Todas las categorías" at bounding box center [302, 119] width 77 height 7
checkbox input "false"
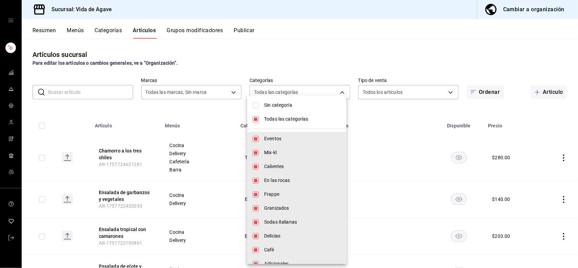
checkbox input "false"
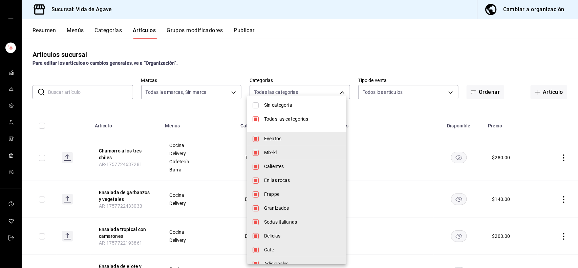
checkbox input "false"
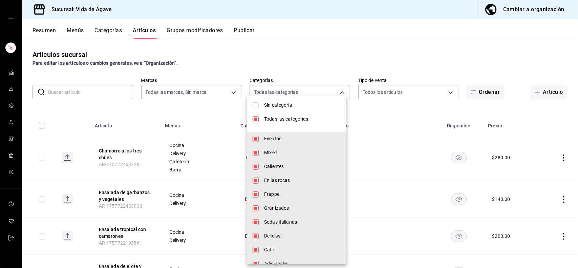
checkbox input "false"
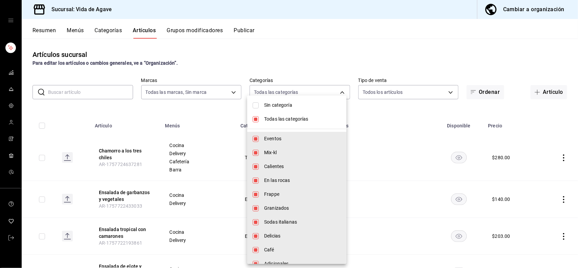
checkbox input "false"
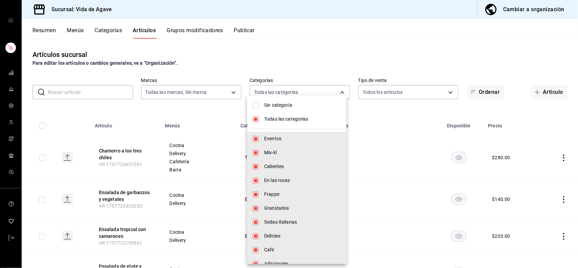
checkbox input "false"
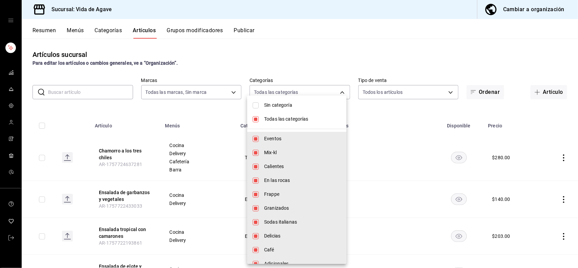
checkbox input "false"
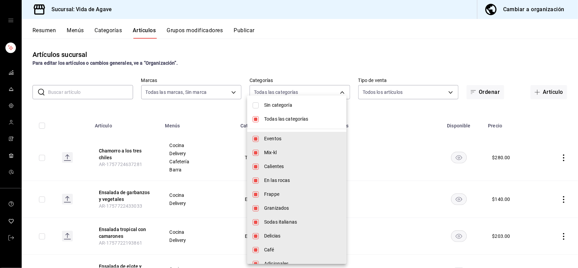
checkbox input "false"
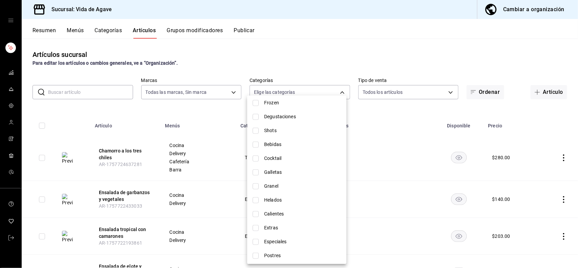
scroll to position [241, 0]
click at [267, 144] on span "Bebidas" at bounding box center [302, 147] width 77 height 7
type input "a7f99fc4-5626-43ff-84ab-4363fccd5905"
checkbox input "true"
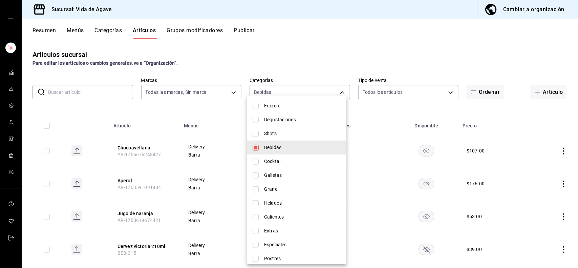
click at [355, 54] on div at bounding box center [289, 134] width 578 height 268
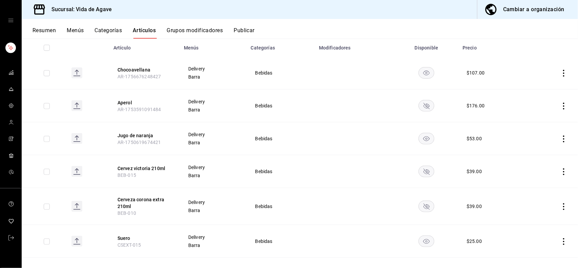
scroll to position [105, 0]
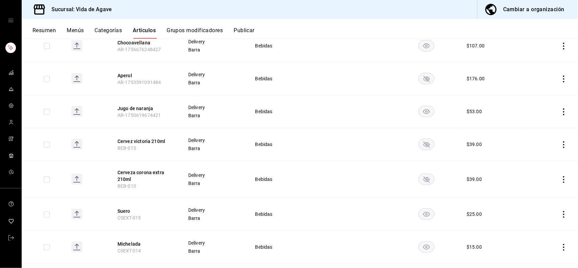
click at [424, 77] on icon "availability-product" at bounding box center [427, 79] width 6 height 6
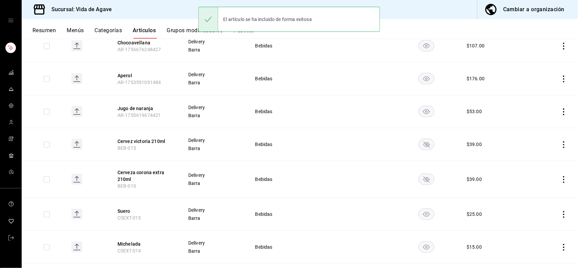
click at [424, 145] on icon "availability-product" at bounding box center [427, 145] width 6 height 6
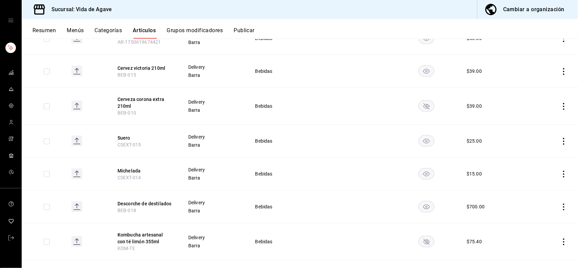
scroll to position [197, 0]
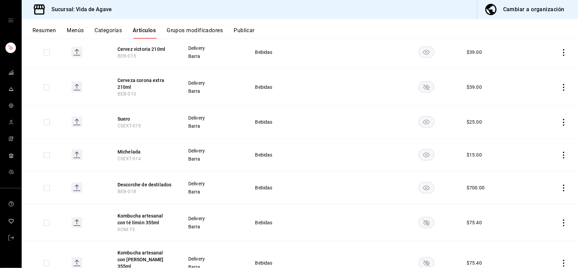
click at [425, 82] on rect "availability-product" at bounding box center [427, 86] width 16 height 11
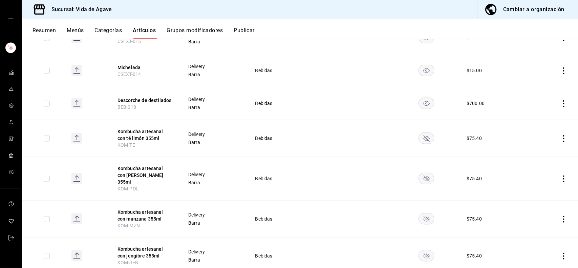
scroll to position [285, 0]
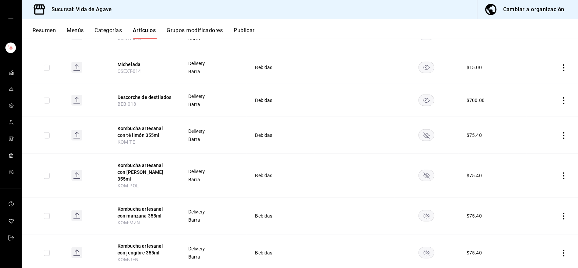
click at [423, 135] on rect "availability-product" at bounding box center [427, 135] width 16 height 11
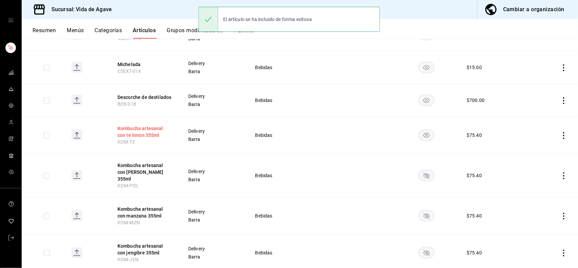
click at [153, 130] on button "Kombucha artesanal con té limón 355ml" at bounding box center [145, 132] width 54 height 14
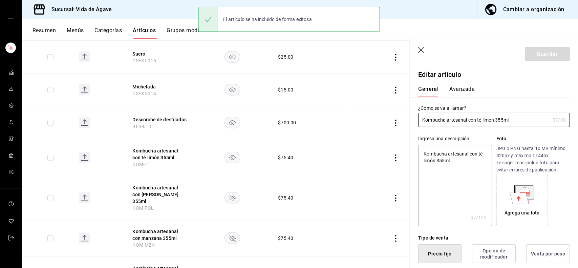
type textarea "x"
type input "$75.40"
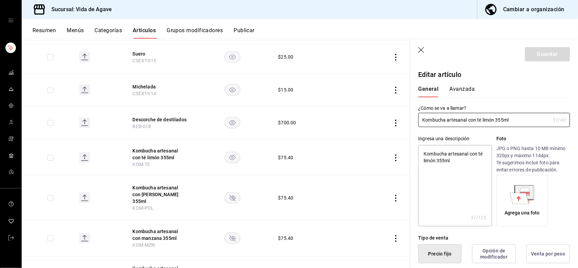
scroll to position [200, 0]
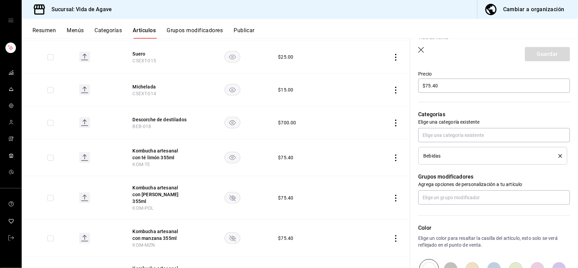
click at [559, 154] on icon "delete" at bounding box center [561, 156] width 4 height 4
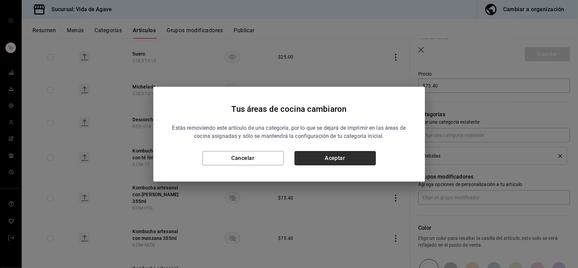
click at [340, 161] on button "Aceptar" at bounding box center [335, 158] width 81 height 14
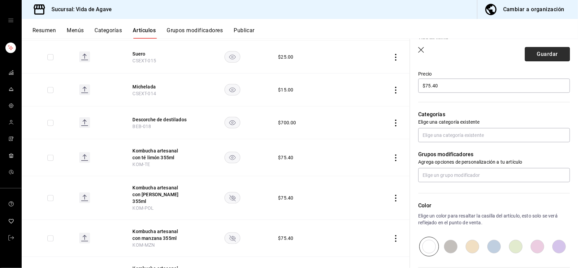
click at [543, 48] on button "Guardar" at bounding box center [547, 54] width 45 height 14
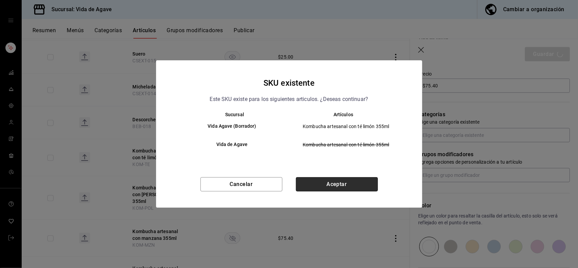
click at [346, 185] on button "Aceptar" at bounding box center [337, 184] width 82 height 14
type textarea "x"
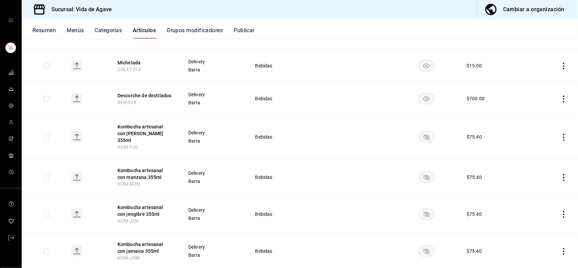
scroll to position [321, 0]
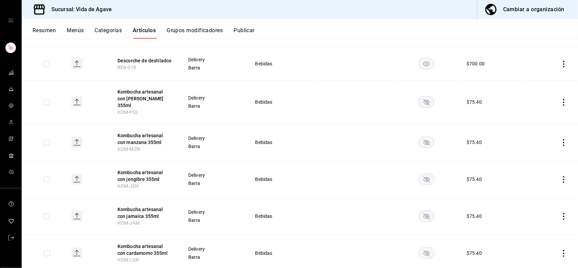
click at [428, 99] on rect "availability-product" at bounding box center [427, 102] width 16 height 11
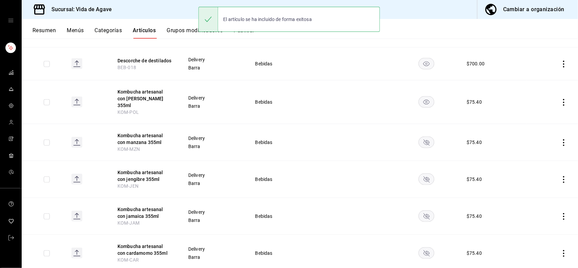
click at [426, 137] on rect "availability-product" at bounding box center [427, 142] width 16 height 11
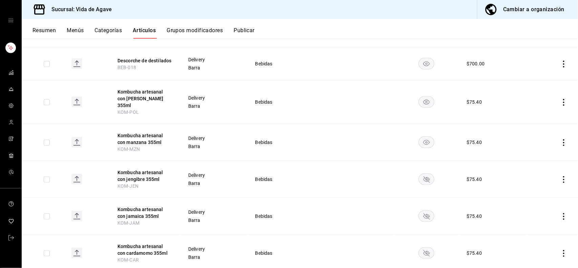
click at [424, 176] on icon "availability-product" at bounding box center [427, 179] width 6 height 6
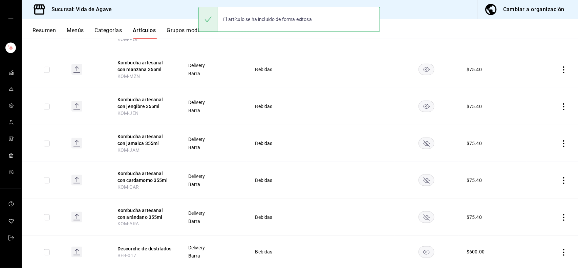
scroll to position [410, 0]
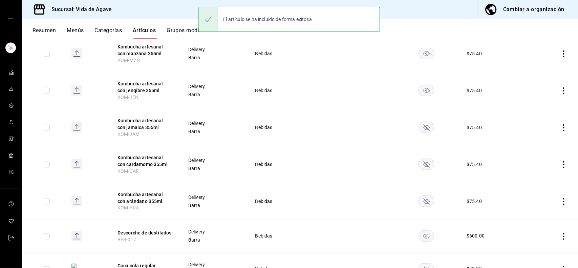
click at [424, 125] on rect "availability-product" at bounding box center [427, 127] width 16 height 11
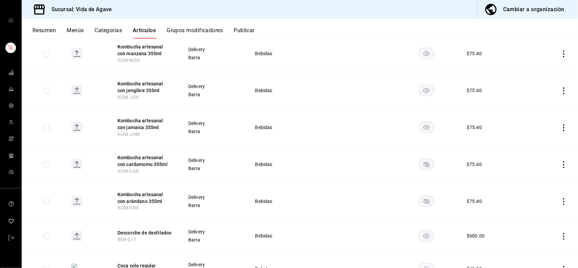
click at [424, 162] on icon "availability-product" at bounding box center [427, 165] width 6 height 6
click at [421, 196] on rect "availability-product" at bounding box center [427, 201] width 16 height 11
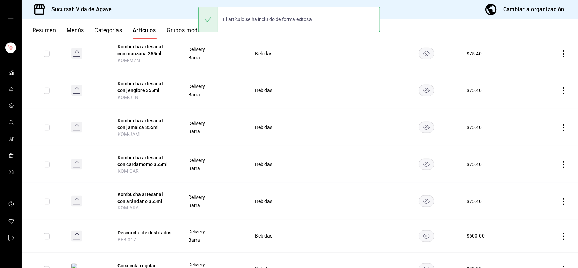
click at [423, 234] on icon "availability-product" at bounding box center [426, 236] width 6 height 5
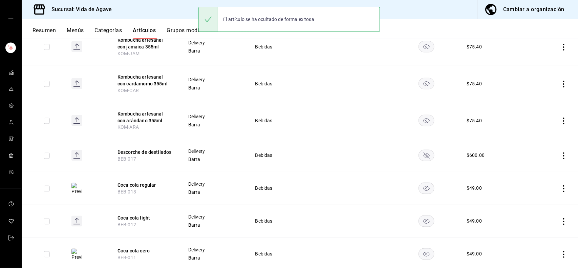
scroll to position [505, 0]
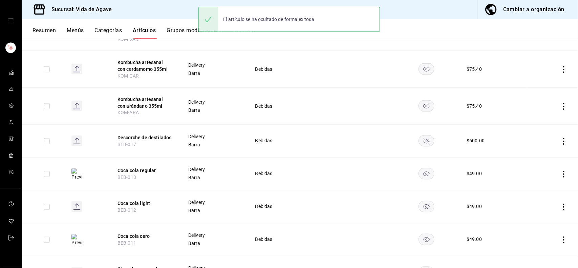
click at [424, 135] on rect "availability-product" at bounding box center [427, 140] width 16 height 11
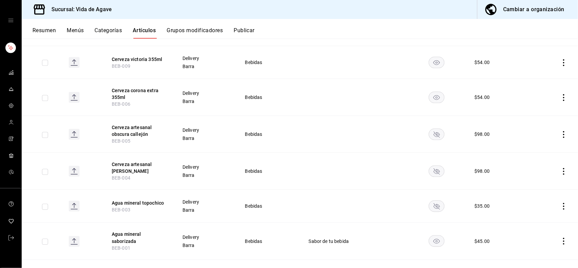
scroll to position [754, 0]
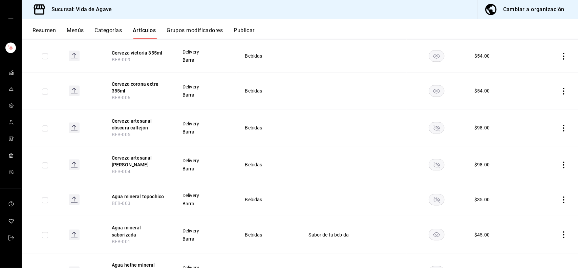
click at [434, 122] on rect "availability-product" at bounding box center [437, 127] width 16 height 11
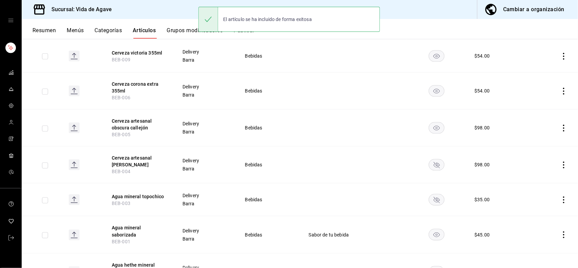
click at [434, 160] on rect "availability-product" at bounding box center [437, 164] width 16 height 11
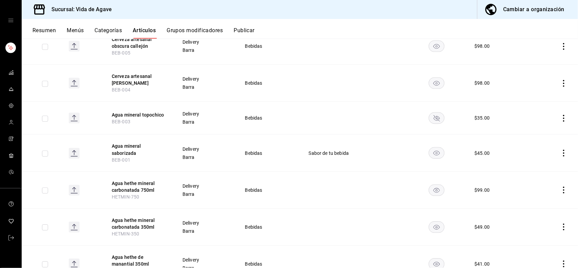
scroll to position [838, 0]
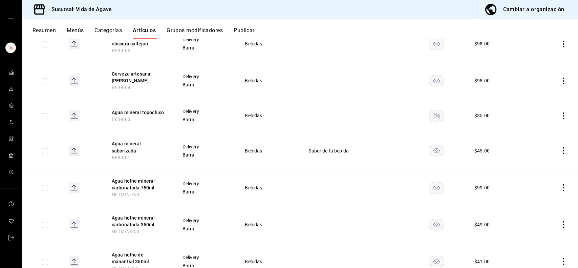
click at [434, 113] on icon "availability-product" at bounding box center [437, 116] width 6 height 6
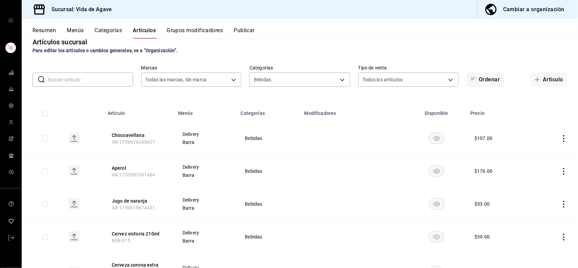
scroll to position [8, 0]
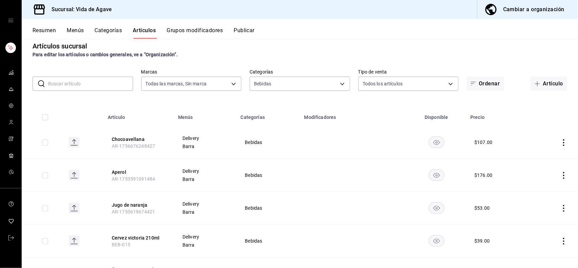
click at [44, 36] on button "Resumen" at bounding box center [44, 33] width 23 height 12
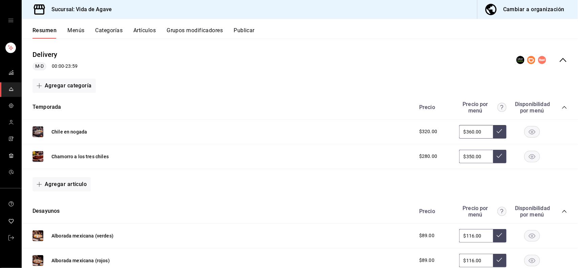
scroll to position [64, 0]
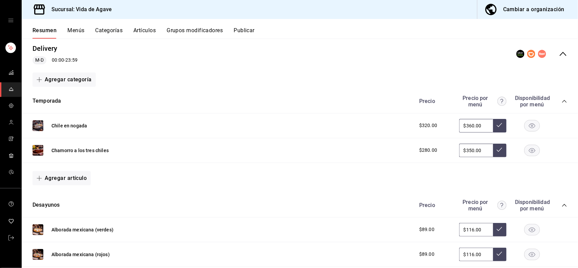
click at [562, 106] on div "Temporada Precio Precio por menú Disponibilidad por menú" at bounding box center [300, 101] width 557 height 24
click at [562, 102] on icon "collapse-category-row" at bounding box center [564, 101] width 5 height 5
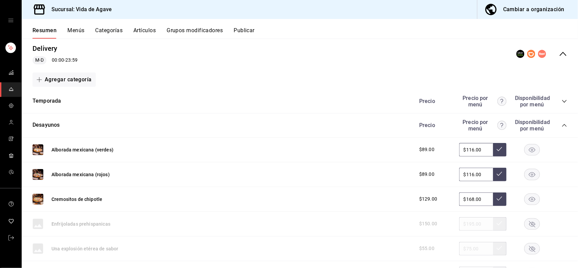
click at [562, 125] on div "Desayunos Precio Precio por menú Disponibilidad por menú" at bounding box center [300, 125] width 557 height 24
click at [562, 125] on icon "collapse-category-row" at bounding box center [564, 125] width 4 height 3
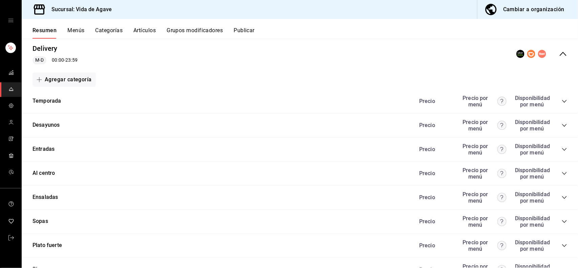
scroll to position [265, 0]
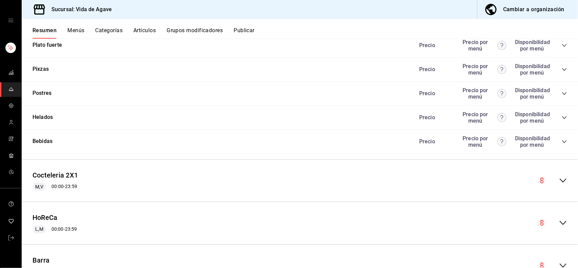
click at [562, 139] on icon "collapse-category-row" at bounding box center [564, 141] width 5 height 5
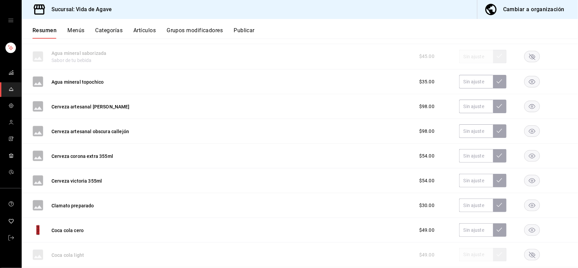
scroll to position [379, 0]
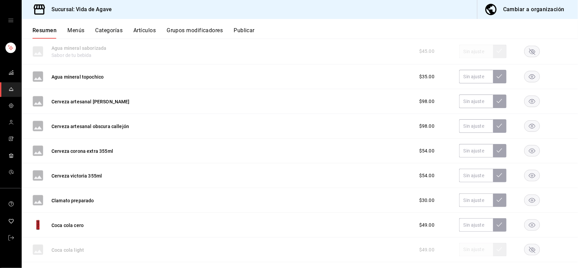
click at [528, 75] on rect "button" at bounding box center [533, 76] width 16 height 11
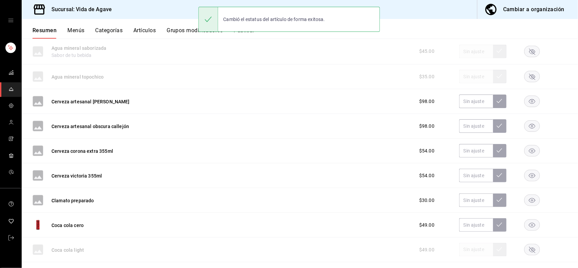
click at [527, 102] on rect "button" at bounding box center [533, 101] width 16 height 11
click at [528, 125] on rect "button" at bounding box center [533, 126] width 16 height 11
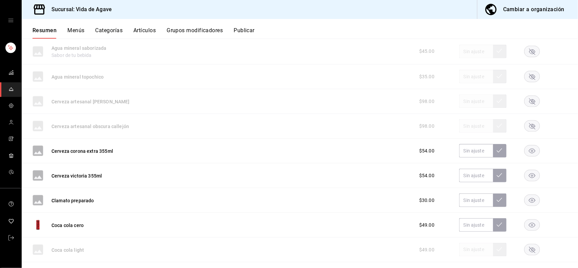
click at [529, 150] on rect "button" at bounding box center [533, 150] width 16 height 11
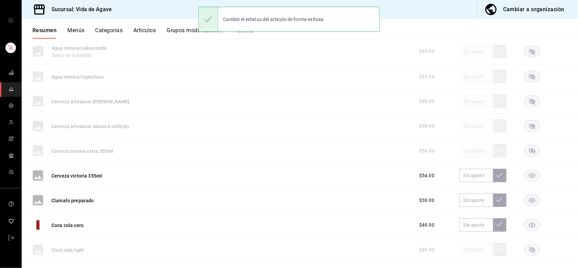
click at [529, 180] on rect "button" at bounding box center [533, 175] width 16 height 11
click at [524, 206] on div "$30.00" at bounding box center [490, 200] width 155 height 14
click at [525, 203] on rect "button" at bounding box center [533, 200] width 16 height 11
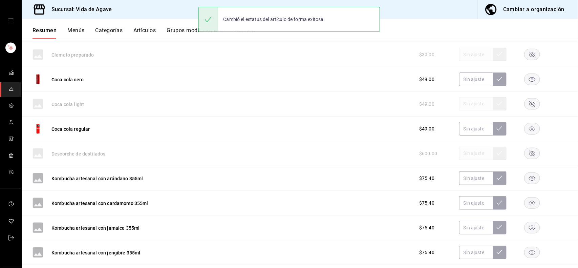
scroll to position [527, 0]
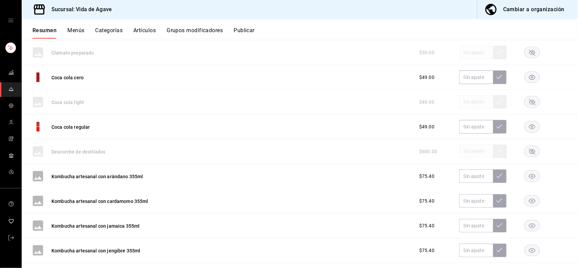
click at [527, 177] on rect "button" at bounding box center [533, 176] width 16 height 11
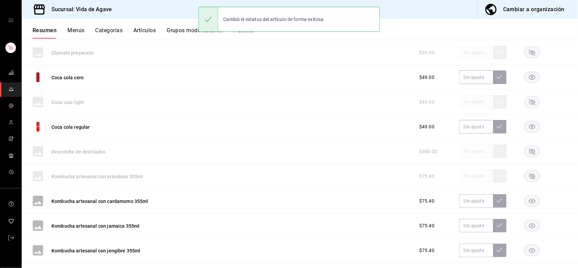
click at [525, 204] on rect "button" at bounding box center [533, 200] width 16 height 11
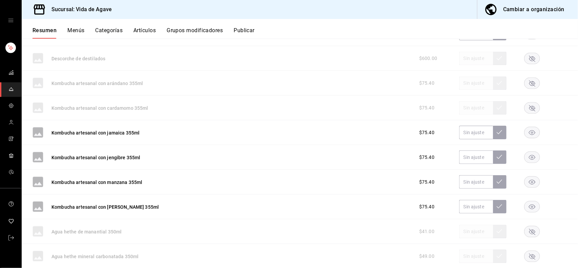
scroll to position [634, 0]
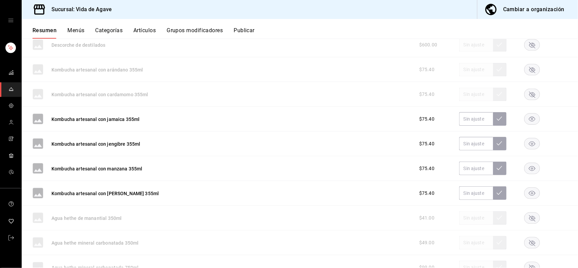
click at [527, 119] on rect "button" at bounding box center [533, 118] width 16 height 11
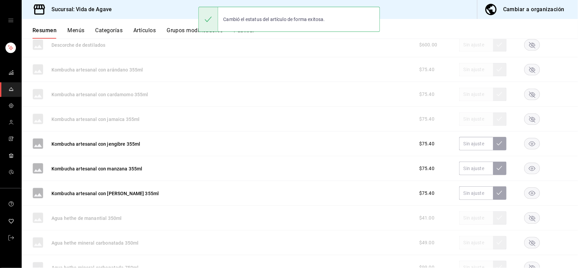
click at [525, 141] on rect "button" at bounding box center [533, 143] width 16 height 11
click at [527, 172] on rect "button" at bounding box center [533, 168] width 16 height 11
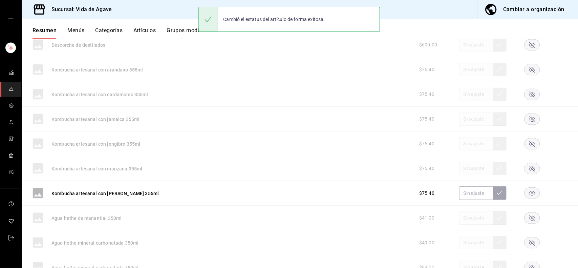
click at [525, 195] on rect "button" at bounding box center [533, 193] width 16 height 11
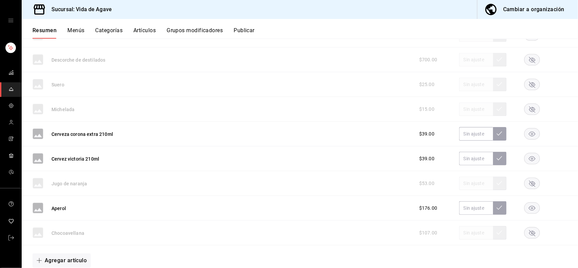
scroll to position [872, 0]
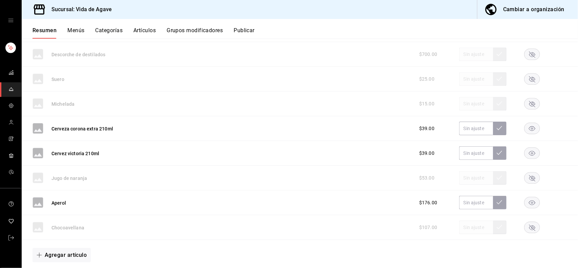
click at [527, 129] on rect "button" at bounding box center [533, 128] width 16 height 11
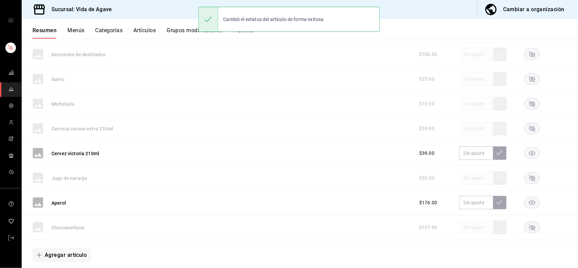
click at [529, 151] on rect "button" at bounding box center [533, 153] width 16 height 11
click at [525, 207] on rect "button" at bounding box center [533, 202] width 16 height 11
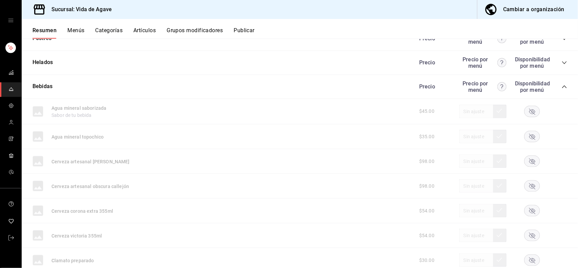
scroll to position [325, 0]
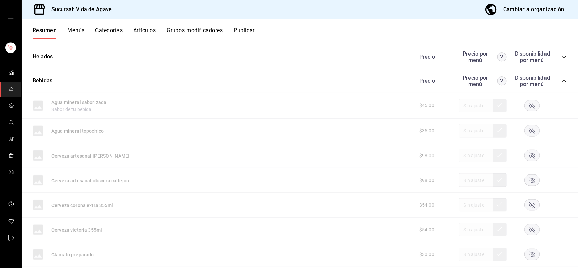
click at [146, 36] on button "Artículos" at bounding box center [144, 33] width 22 height 12
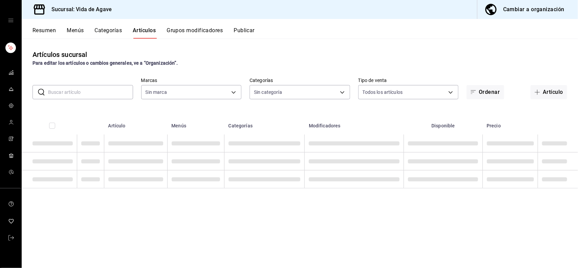
click at [93, 96] on input "text" at bounding box center [90, 92] width 85 height 14
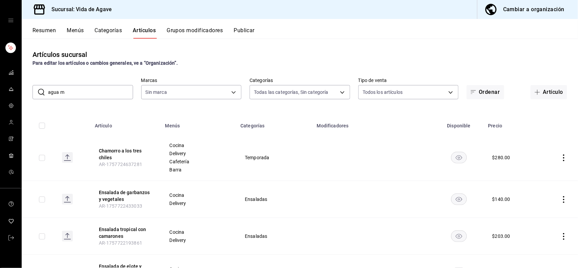
type input "agua ma"
type input "c2fb65bf-0276-4b6a-a1b7-aaaade811108,a5e4aa23-1097-4dca-8a78-e38c2a7d9253,2869d…"
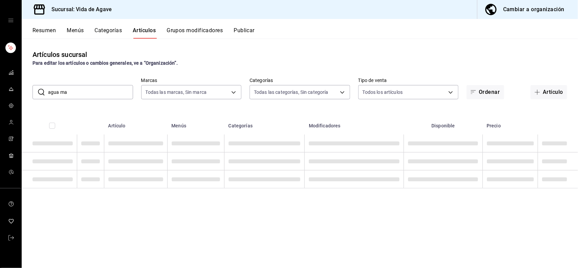
type input "ff43da10-eb43-4a6c-9b53-a479317cfa7e"
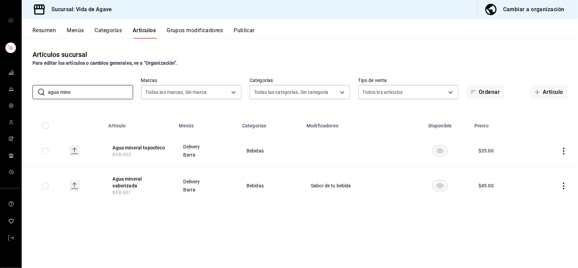
type input "agua mine"
click at [75, 183] on icon at bounding box center [74, 185] width 1 height 4
click at [428, 70] on div "Artículos sucursal Para editar los artículos o cambios generales, ve a “Organiz…" at bounding box center [300, 153] width 557 height 229
click at [48, 29] on button "Resumen" at bounding box center [44, 33] width 23 height 12
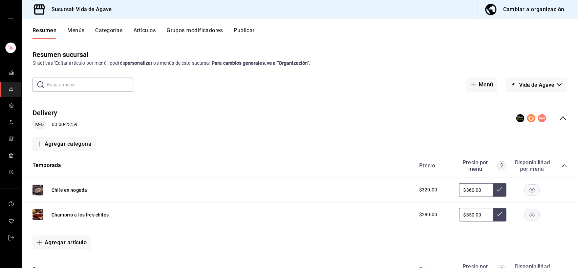
click at [562, 167] on icon "collapse-category-row" at bounding box center [564, 165] width 5 height 5
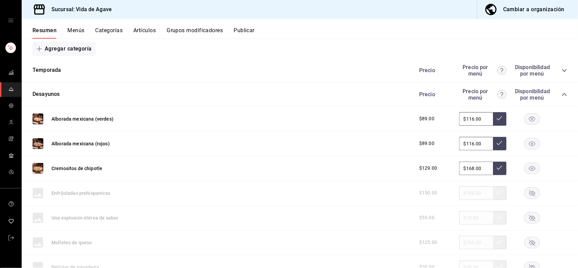
scroll to position [81, 0]
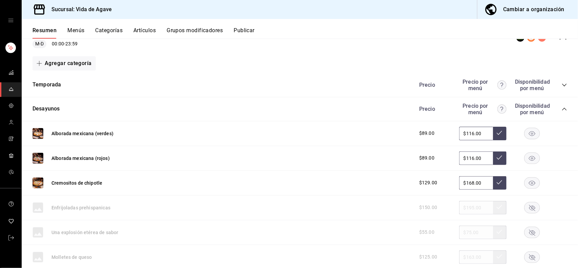
drag, startPoint x: 556, startPoint y: 110, endPoint x: 563, endPoint y: 105, distance: 8.7
click at [563, 105] on div "Desayunos Precio Precio por menú Disponibilidad por menú" at bounding box center [300, 109] width 557 height 24
click at [562, 108] on icon "collapse-category-row" at bounding box center [564, 108] width 5 height 5
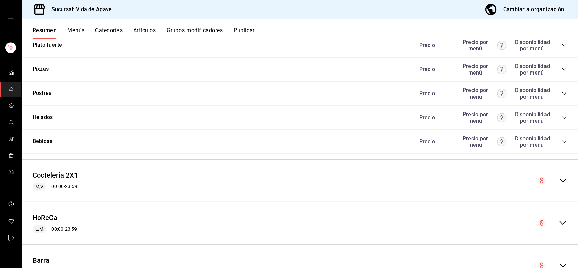
scroll to position [271, 0]
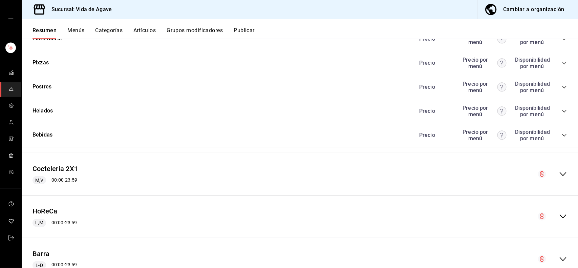
click at [562, 133] on icon "collapse-category-row" at bounding box center [564, 134] width 5 height 5
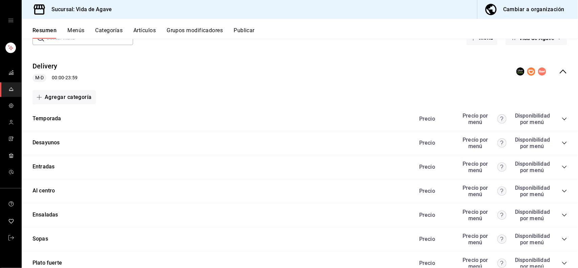
scroll to position [0, 0]
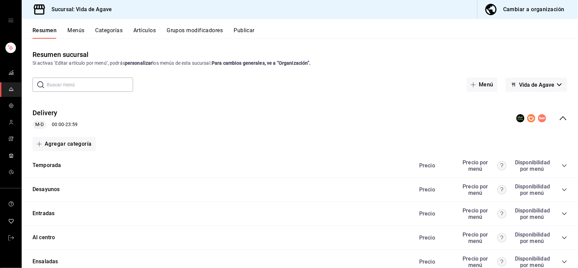
click at [571, 36] on div "Resumen Menús Categorías Artículos Grupos modificadores Publicar" at bounding box center [306, 33] width 546 height 12
click at [242, 29] on button "Publicar" at bounding box center [244, 33] width 21 height 12
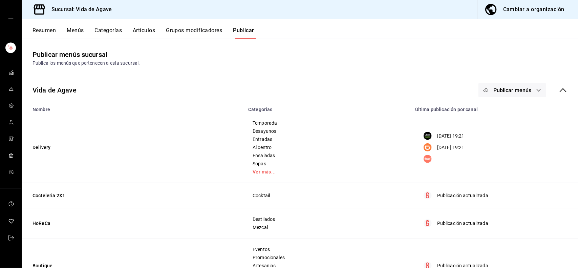
click at [510, 92] on span "Publicar menús" at bounding box center [513, 90] width 38 height 6
click at [510, 114] on span "Uber Eats" at bounding box center [516, 112] width 33 height 7
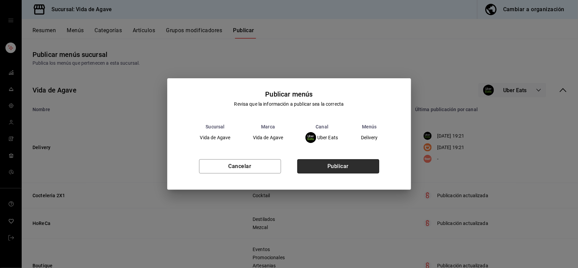
click at [356, 161] on button "Publicar" at bounding box center [338, 166] width 82 height 14
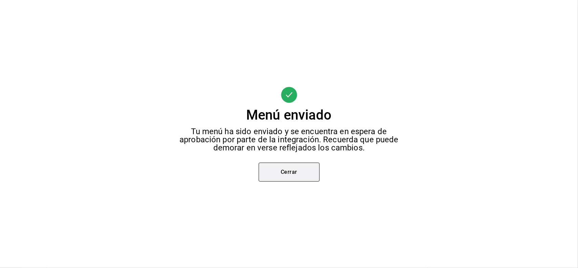
click at [287, 179] on button "Cerrar" at bounding box center [289, 172] width 61 height 19
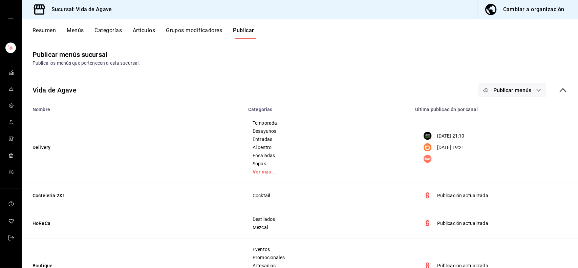
click at [495, 96] on button "Publicar menús" at bounding box center [513, 90] width 68 height 14
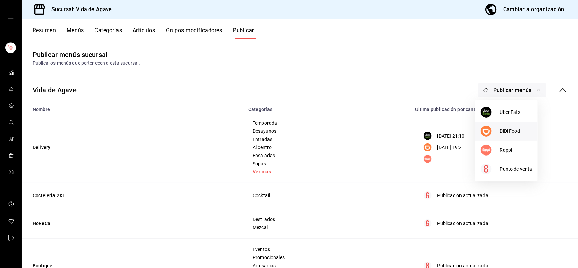
click at [495, 133] on div at bounding box center [490, 131] width 19 height 11
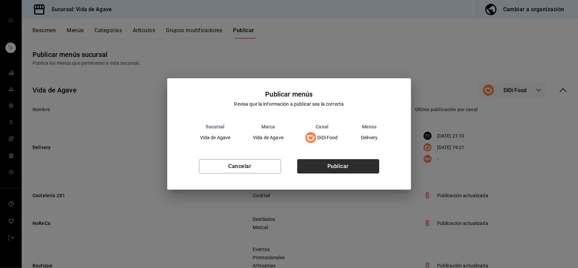
click at [339, 171] on button "Publicar" at bounding box center [338, 166] width 82 height 14
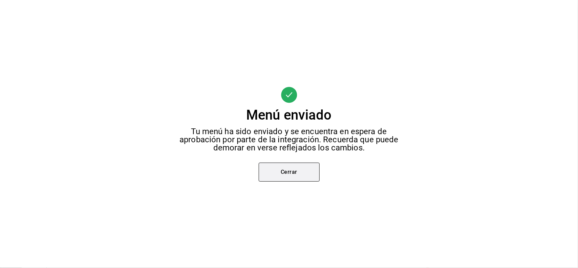
click at [301, 165] on button "Cerrar" at bounding box center [289, 172] width 61 height 19
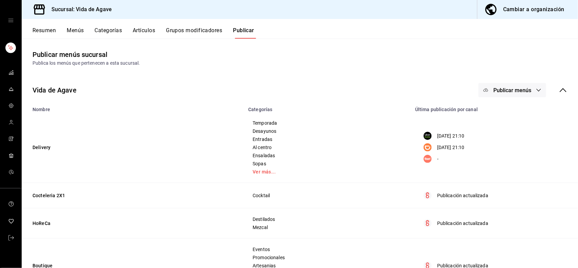
click at [135, 31] on button "Artículos" at bounding box center [144, 33] width 22 height 12
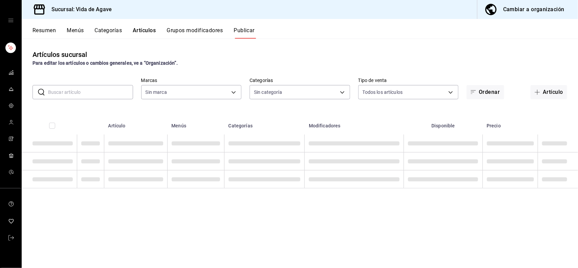
type input "ff43da10-eb43-4a6c-9b53-a479317cfa7e"
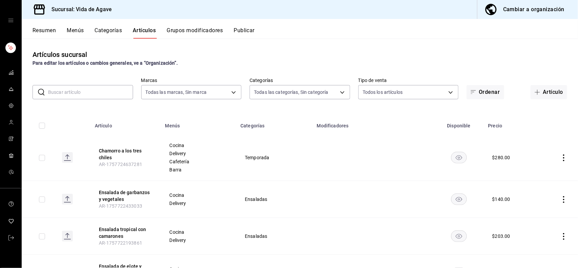
type input "c2fb65bf-0276-4b6a-a1b7-aaaade811108,a5e4aa23-1097-4dca-8a78-e38c2a7d9253,2869d…"
click at [299, 49] on div "Artículos sucursal Para editar los artículos o cambios generales, ve a “Organiz…" at bounding box center [300, 57] width 557 height 17
click at [330, 41] on div "Artículos sucursal Para editar los artículos o cambios generales, ve a “Organiz…" at bounding box center [300, 153] width 557 height 229
click at [11, 73] on icon "mailbox folders" at bounding box center [10, 72] width 5 height 5
